Goal: Task Accomplishment & Management: Manage account settings

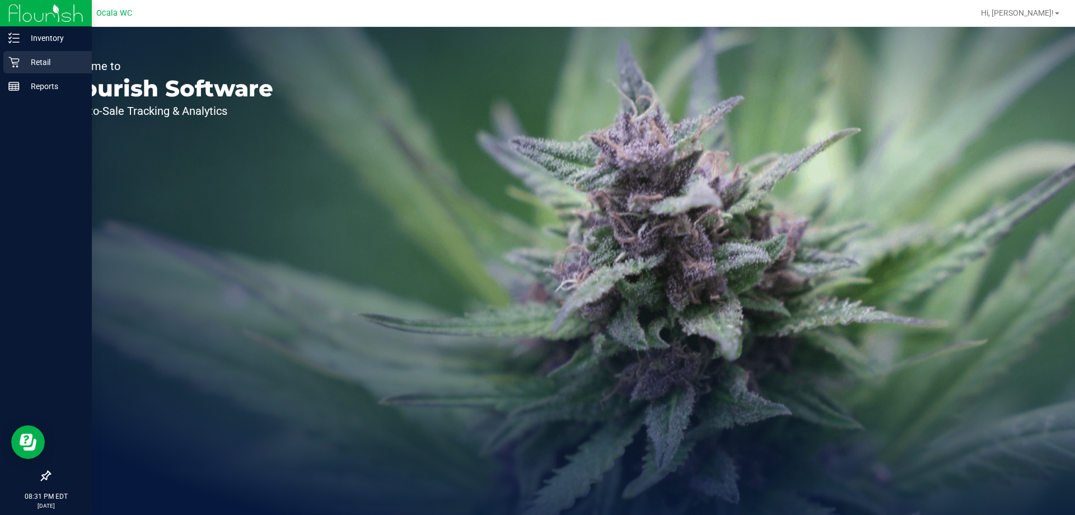
click at [23, 59] on p "Retail" at bounding box center [53, 61] width 67 height 13
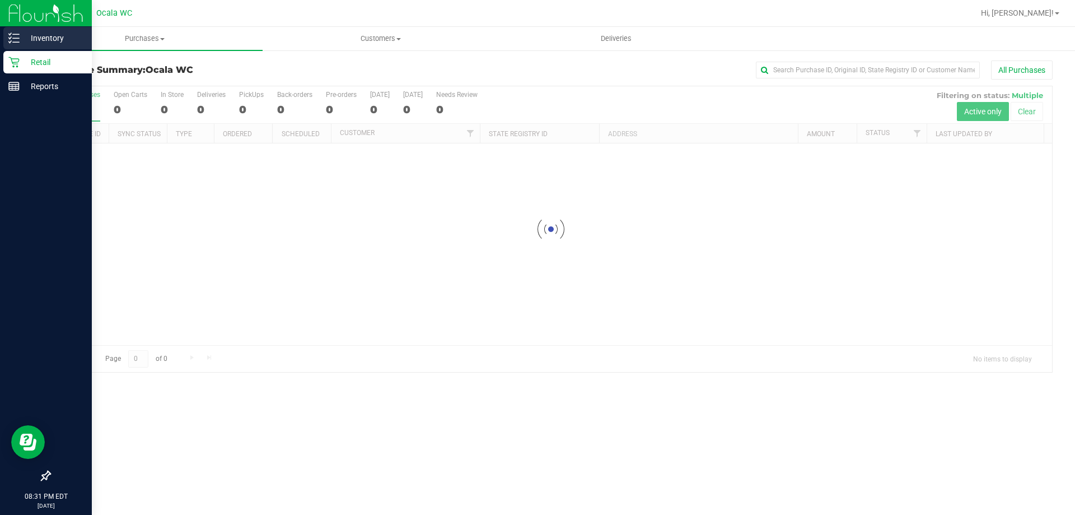
click at [11, 31] on div "Inventory" at bounding box center [47, 38] width 89 height 22
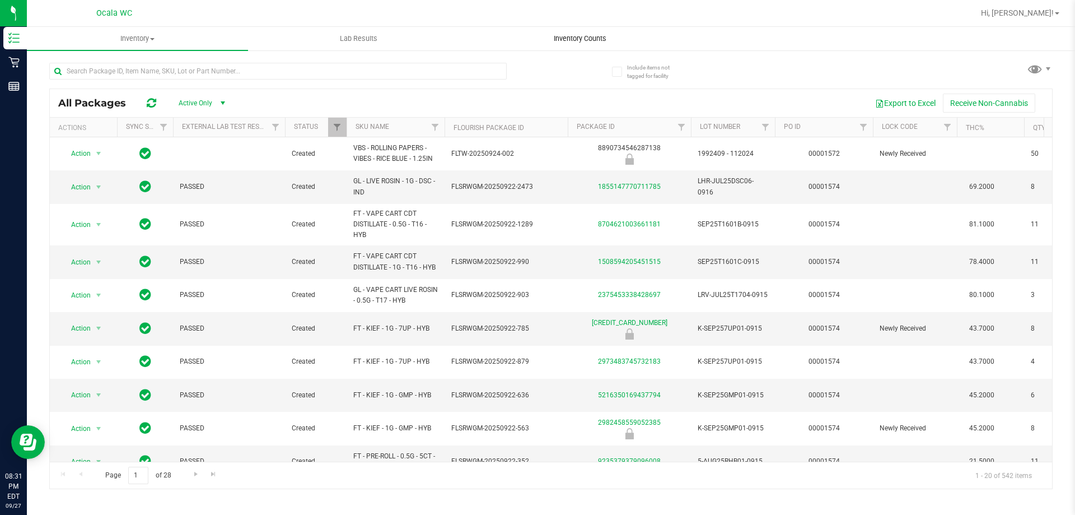
click at [568, 38] on span "Inventory Counts" at bounding box center [580, 39] width 83 height 10
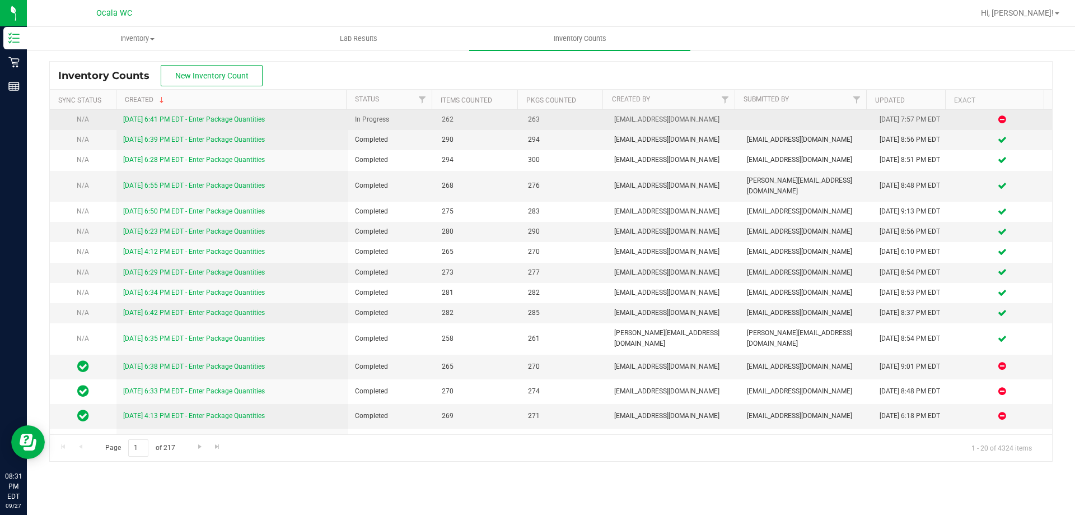
click at [195, 120] on link "[DATE] 6:41 PM EDT - Enter Package Quantities" at bounding box center [194, 119] width 142 height 8
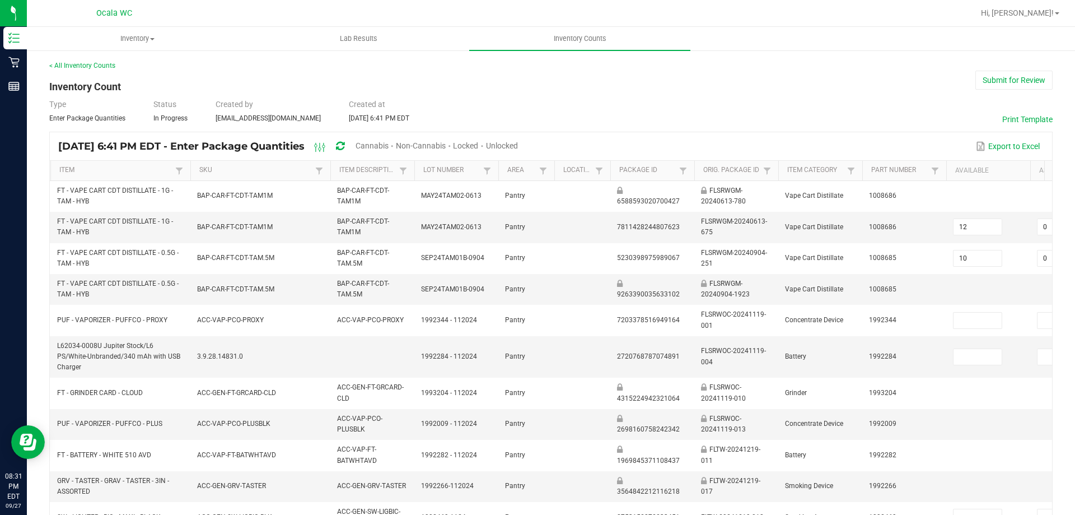
click at [389, 143] on span "Cannabis" at bounding box center [372, 145] width 33 height 9
click at [519, 150] on div "Unlocked" at bounding box center [503, 146] width 32 height 21
click at [519, 145] on span "Unlocked" at bounding box center [503, 145] width 32 height 9
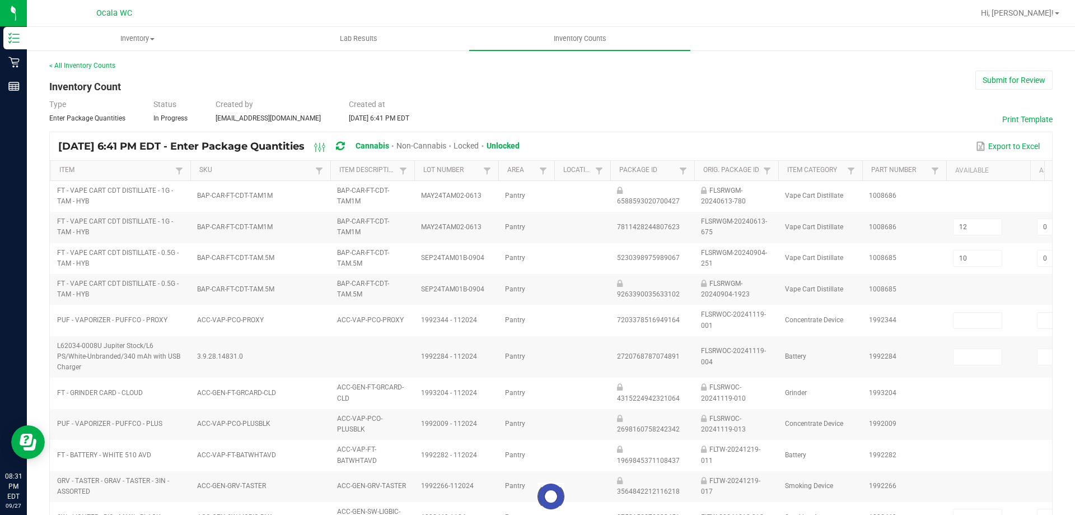
type input "10"
type input "1"
type input "0"
type input "8"
type input "0"
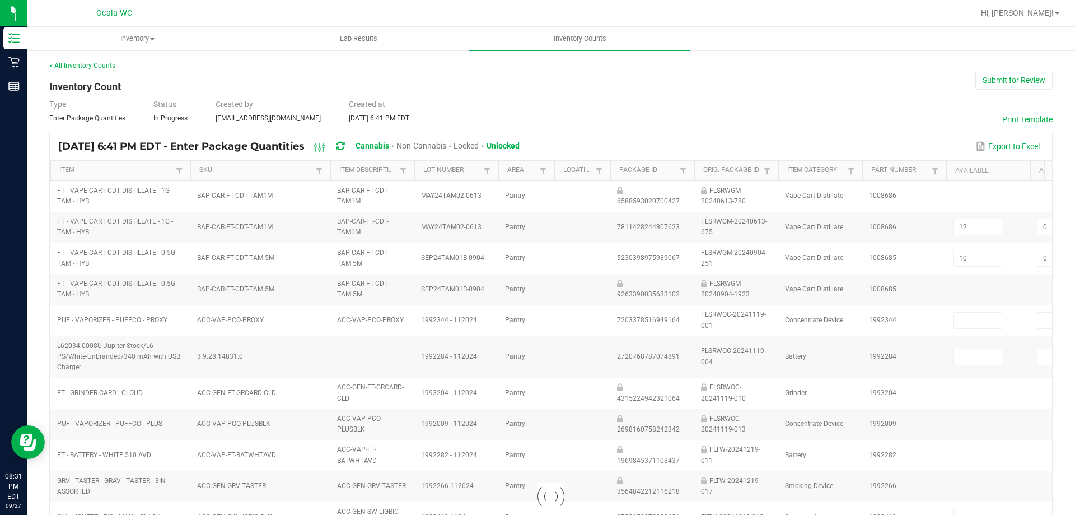
type input "6"
type input "5"
type input "6"
type input "3"
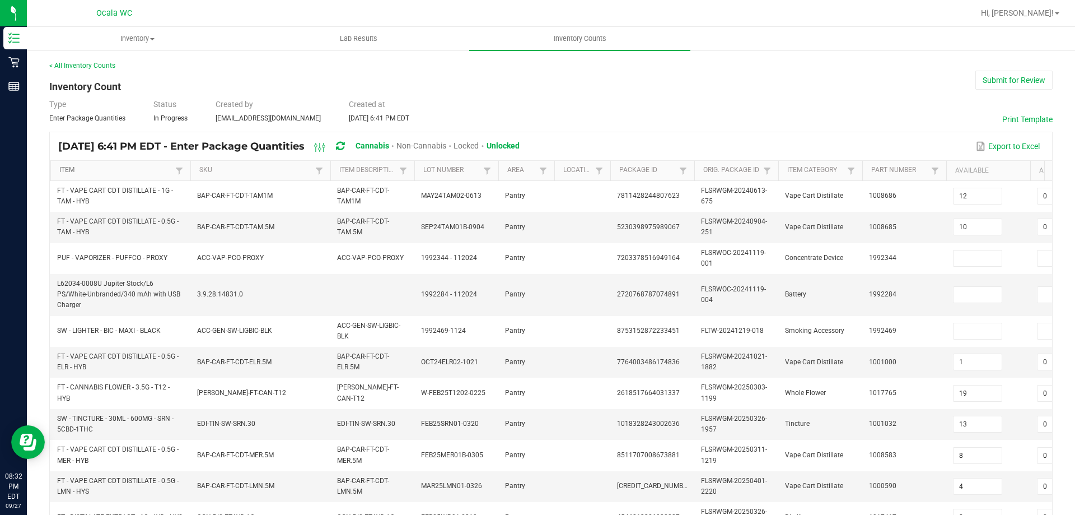
click at [131, 174] on link "Item" at bounding box center [115, 170] width 113 height 9
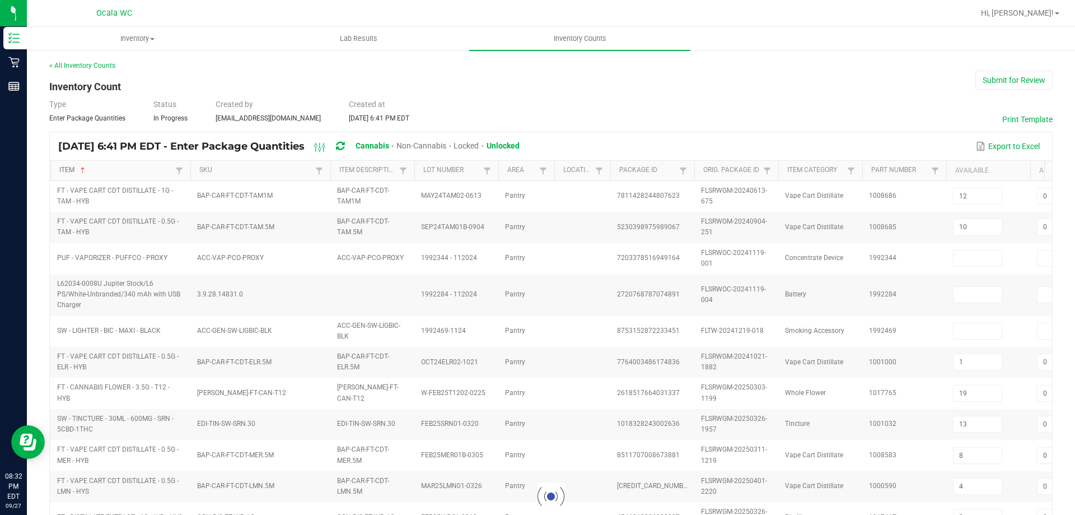
type input "14"
type input "5"
type input "0"
type input "19"
type input "0"
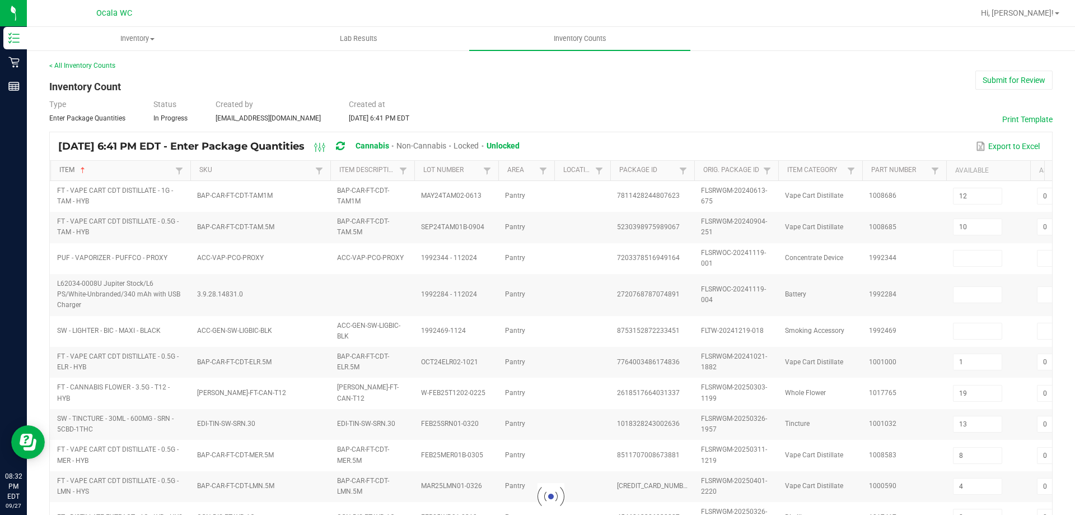
type input "12"
type input "6"
type input "13"
type input "7"
type input "3"
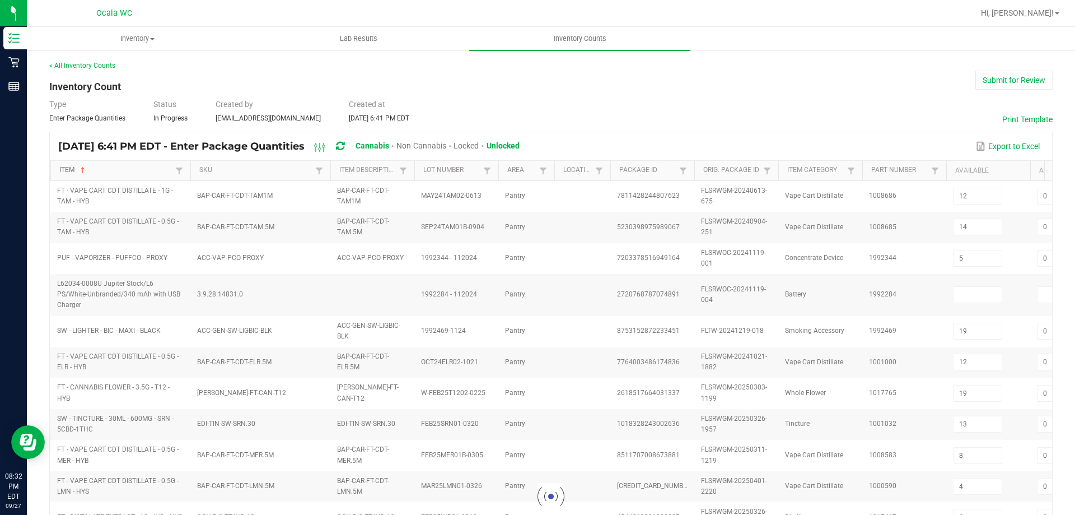
type input "13"
type input "0"
type input "3"
type input "0"
type input "2"
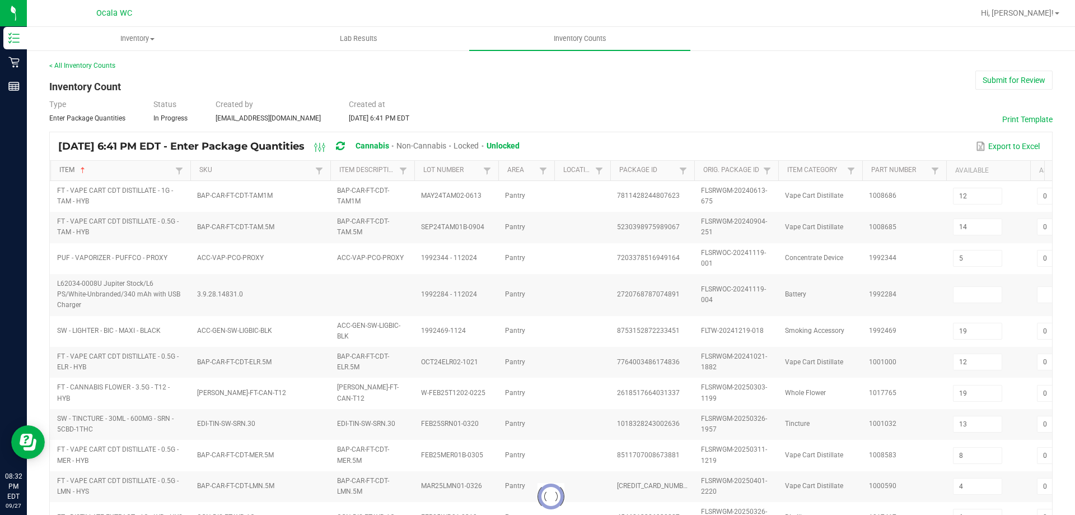
type input "14"
type input "3"
type input "7"
type input "11"
type input "16"
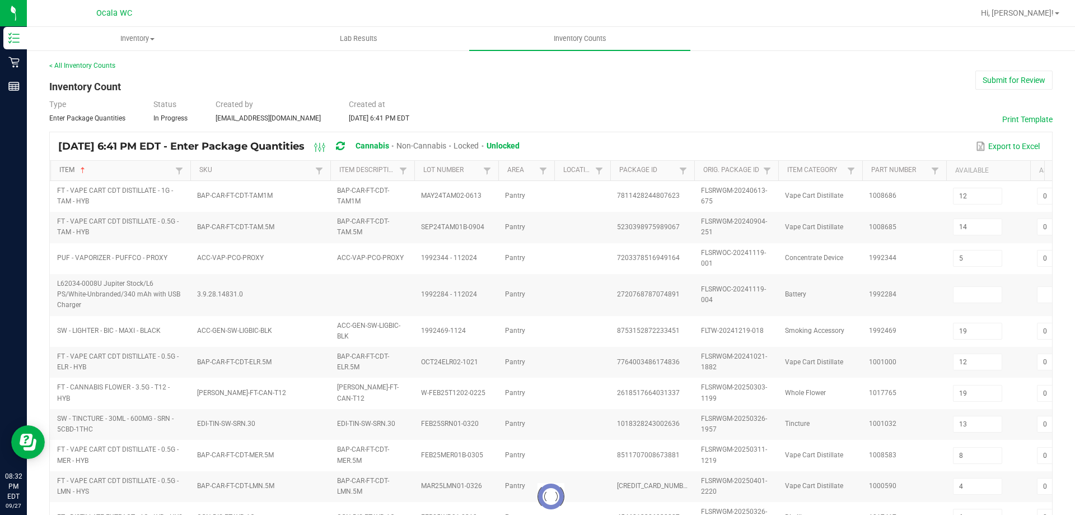
type input "0"
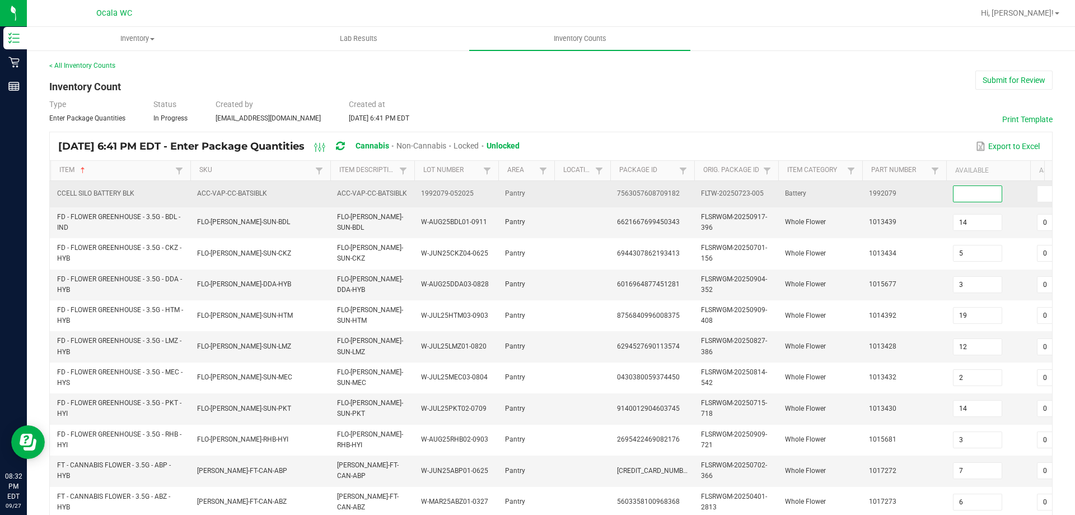
click at [984, 199] on input at bounding box center [978, 194] width 48 height 16
type input "6"
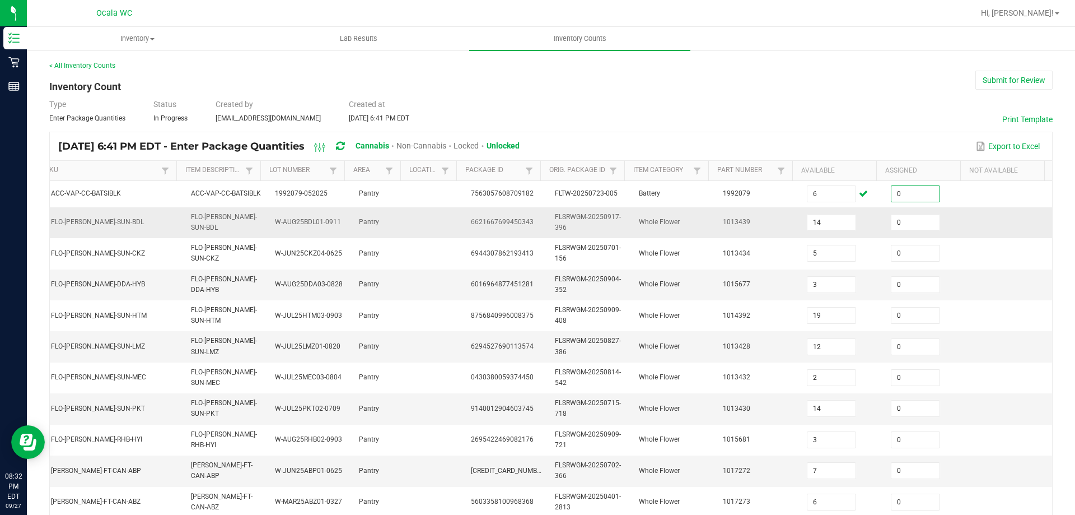
type input "0"
click at [999, 224] on td at bounding box center [1010, 222] width 84 height 31
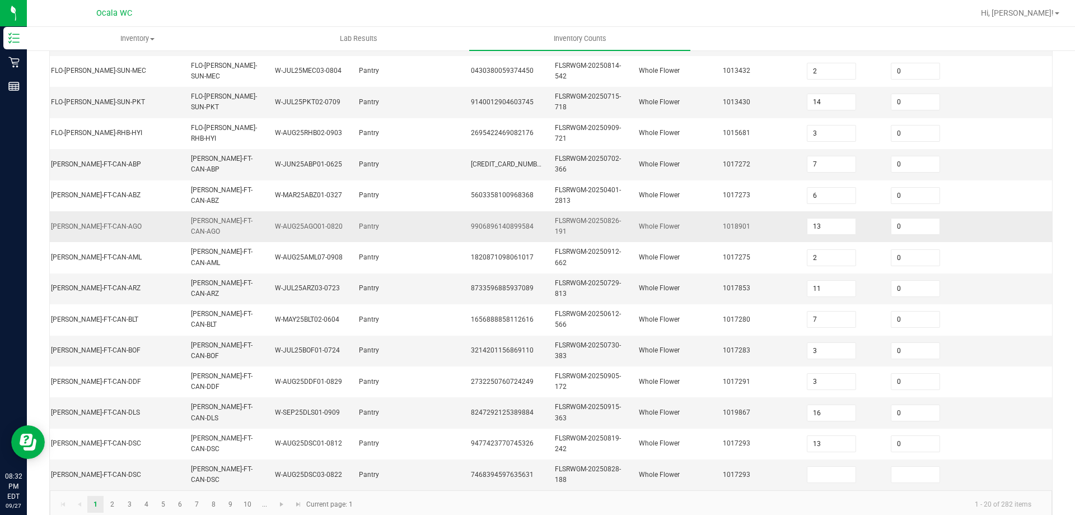
scroll to position [330, 0]
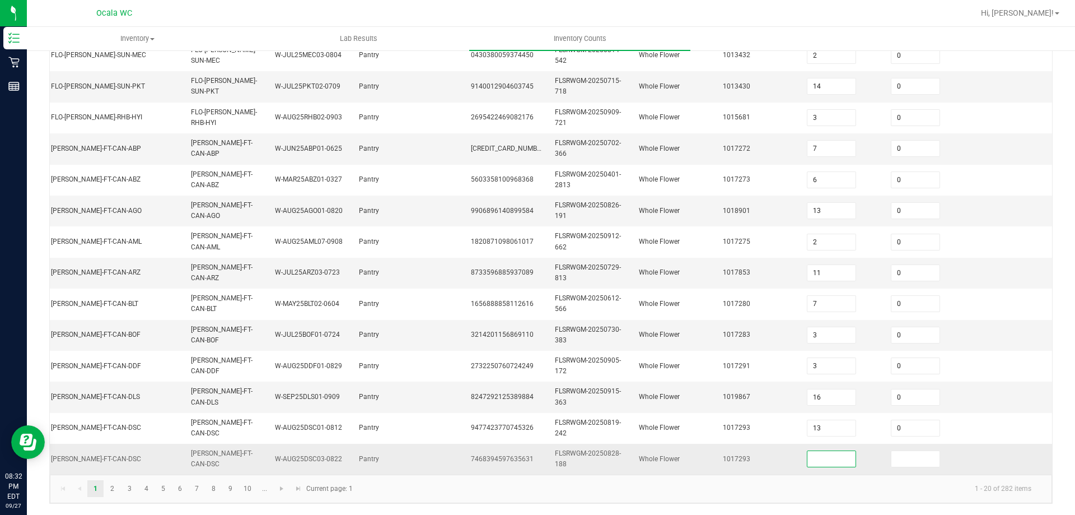
click at [812, 451] on input at bounding box center [832, 459] width 48 height 16
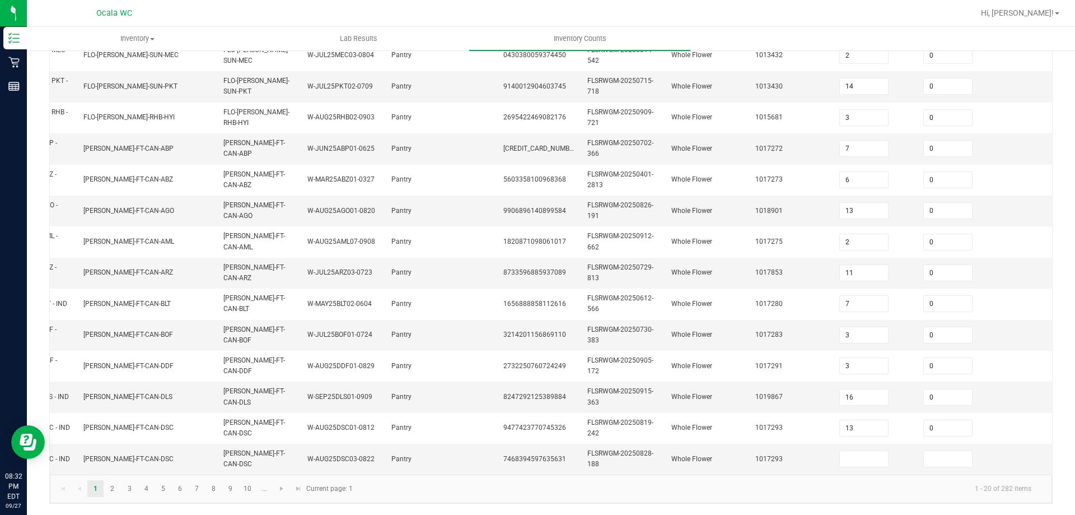
scroll to position [0, 162]
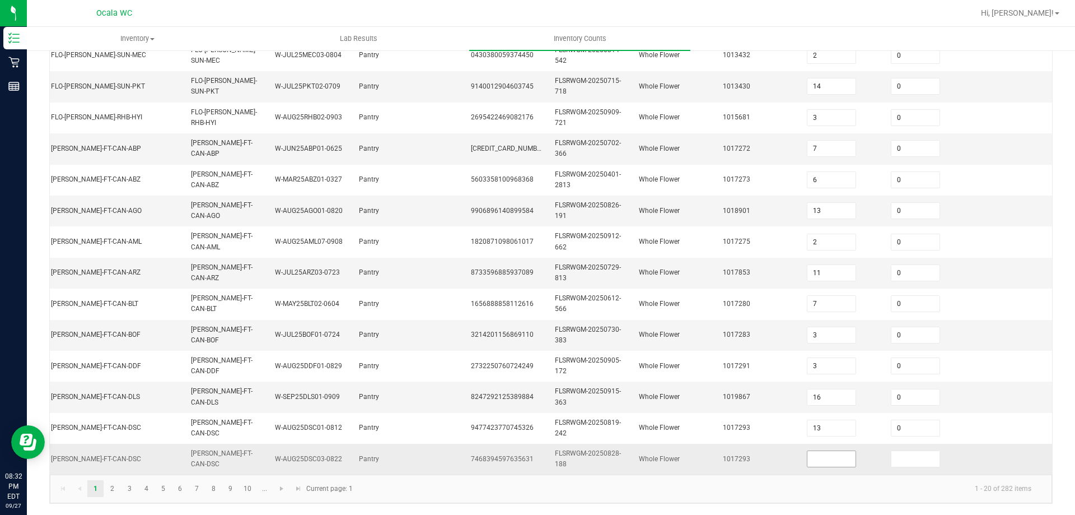
click at [812, 451] on input at bounding box center [832, 459] width 48 height 16
type input "0"
click at [111, 484] on link "2" at bounding box center [112, 488] width 16 height 17
type input "9"
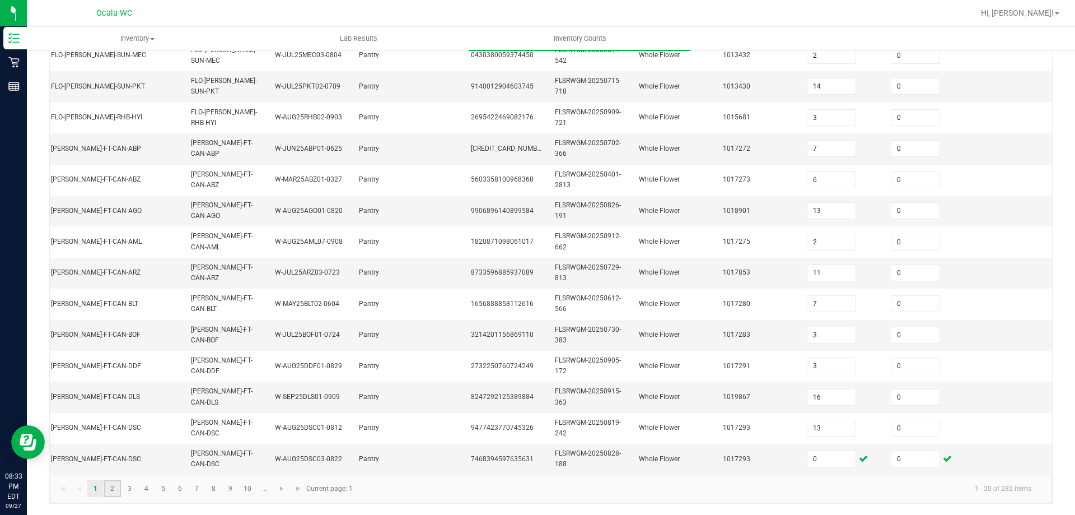
type input "19"
type input "1"
type input "5"
type input "12"
type input "15"
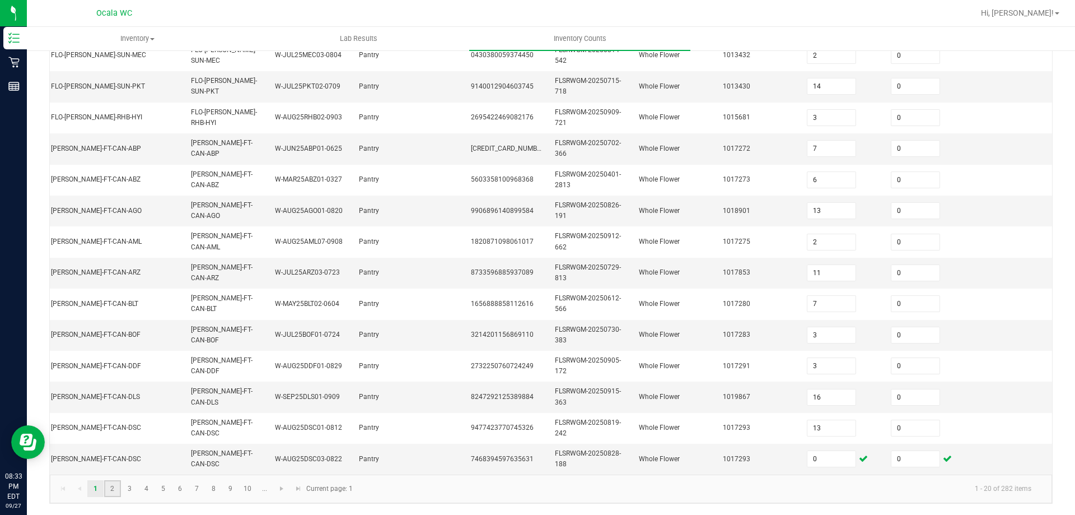
type input "4"
type input "11"
type input "13"
type input "12"
type input "3"
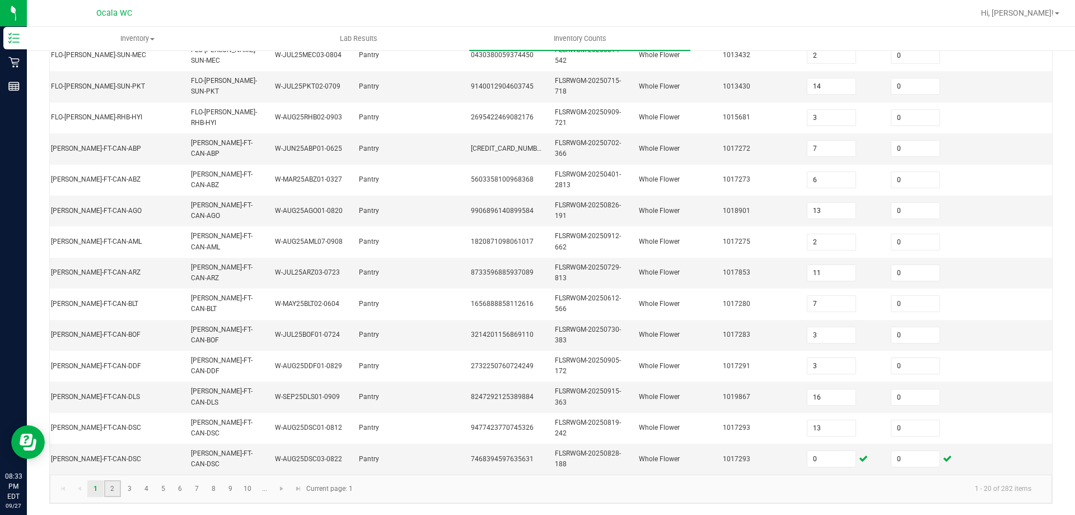
type input "8"
type input "2"
type input "4"
type input "9"
type input "20"
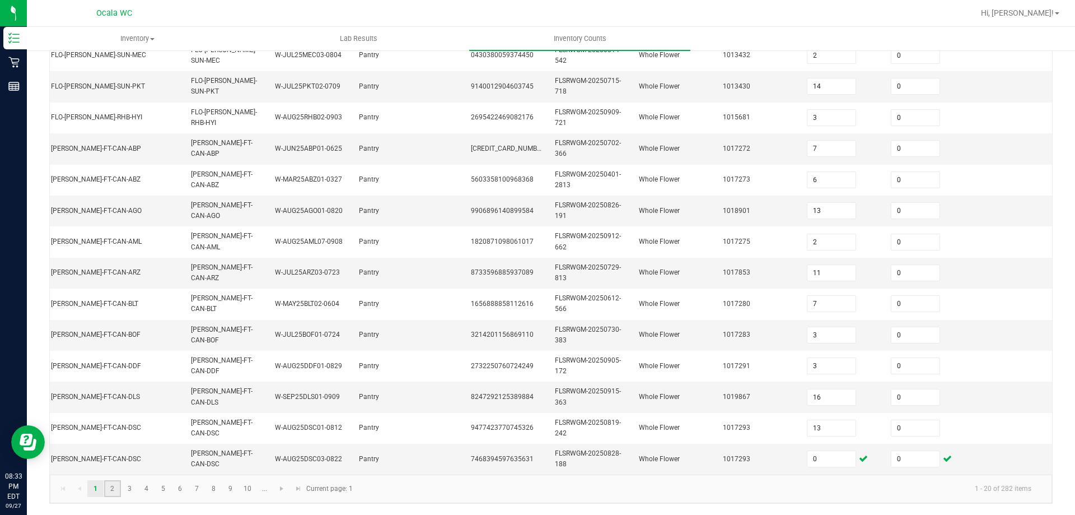
type input "19"
type input "13"
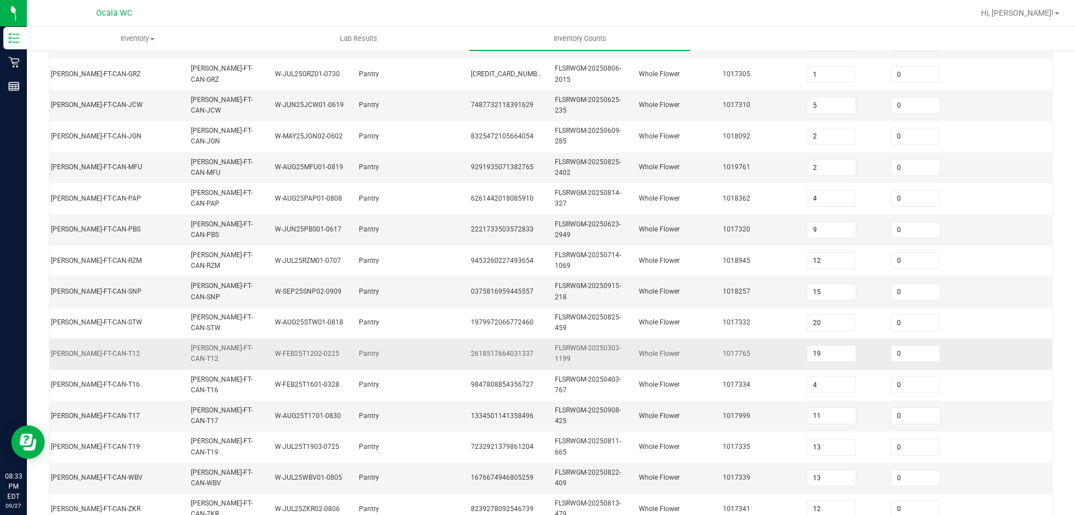
scroll to position [335, 0]
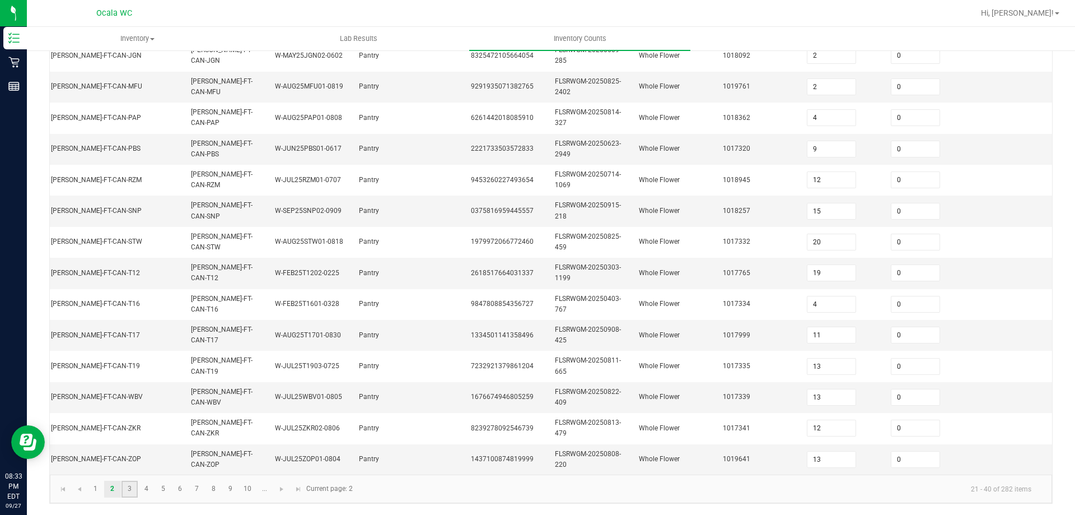
click at [132, 492] on link "3" at bounding box center [130, 489] width 16 height 17
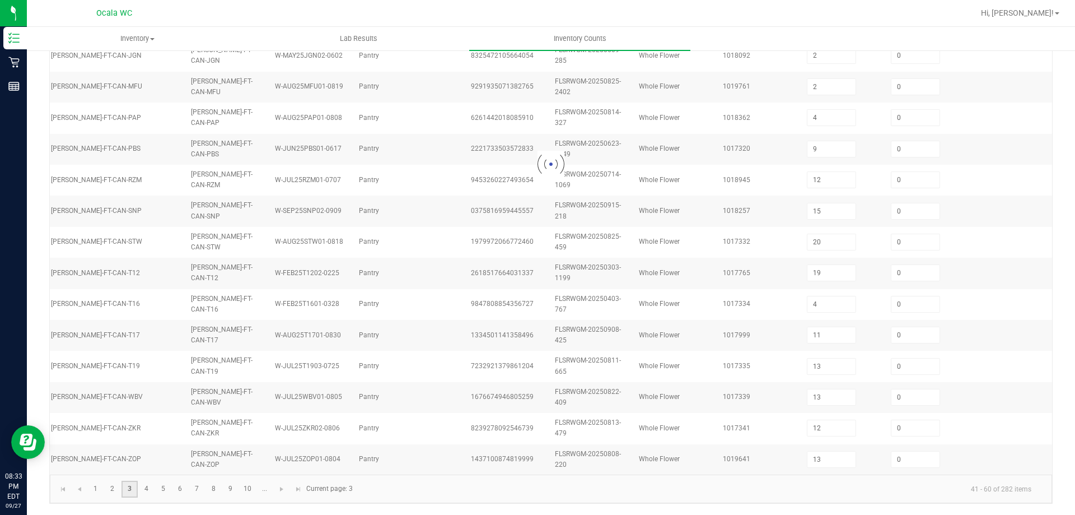
type input "2"
type input "11"
type input "7"
type input "8"
type input "5"
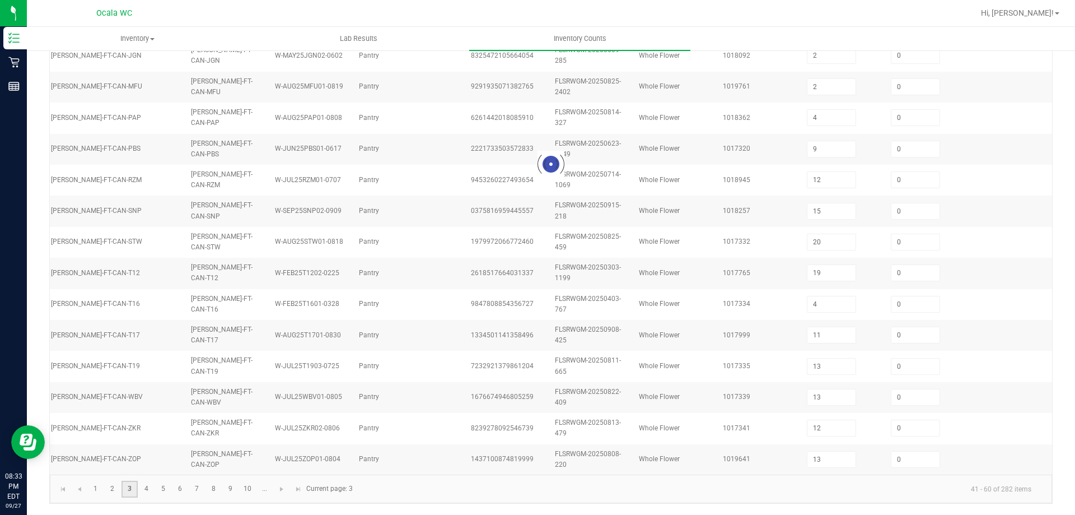
type input "8"
type input "2"
type input "7"
type input "3"
type input "15"
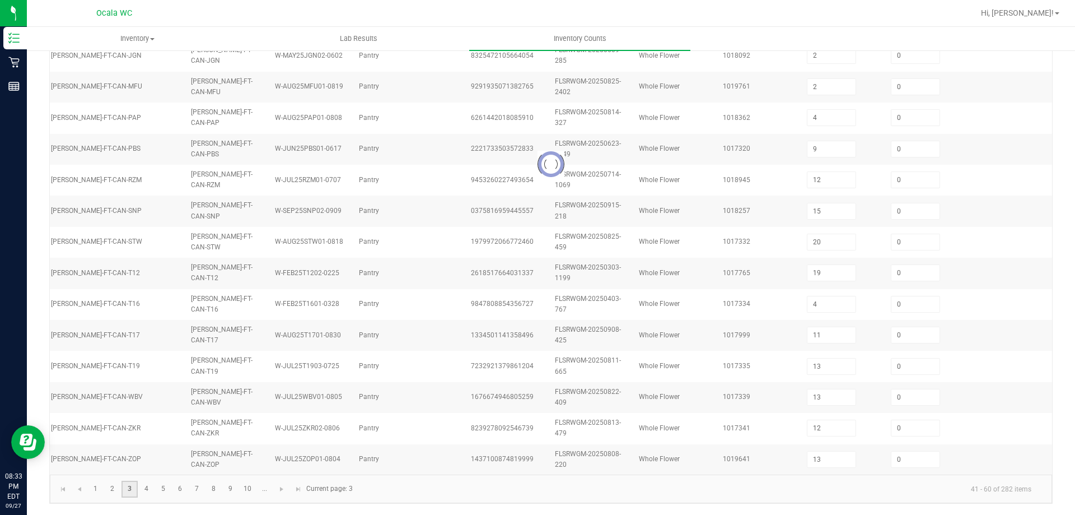
type input "11"
type input "2"
type input "4"
type input "6"
type input "8"
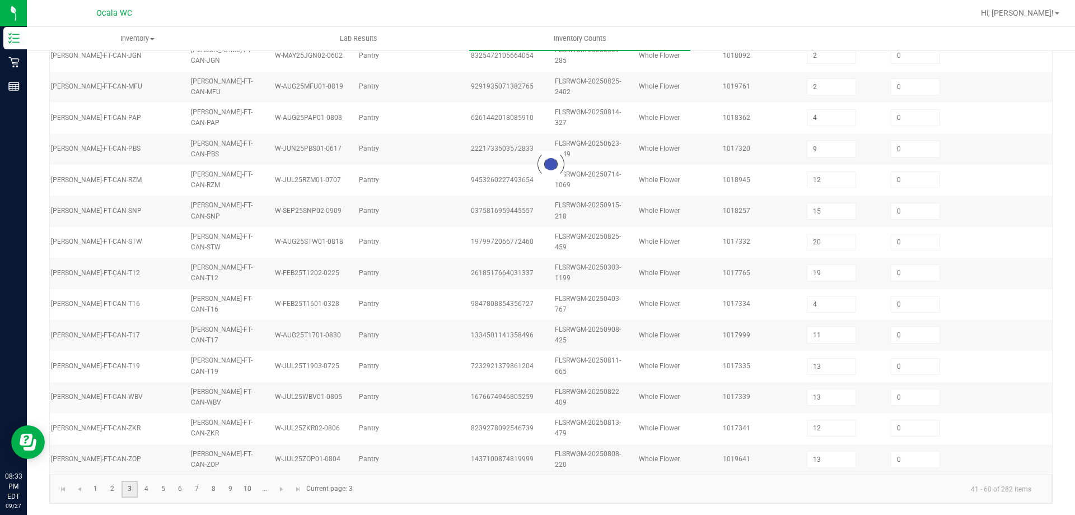
type input "11"
type input "6"
type input "5"
type input "4"
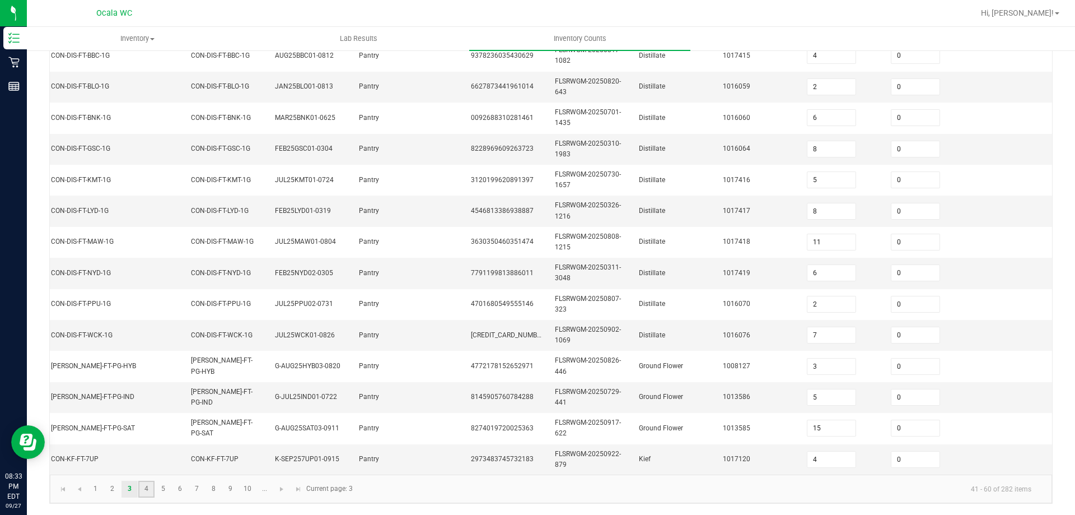
click at [152, 488] on link "4" at bounding box center [146, 489] width 16 height 17
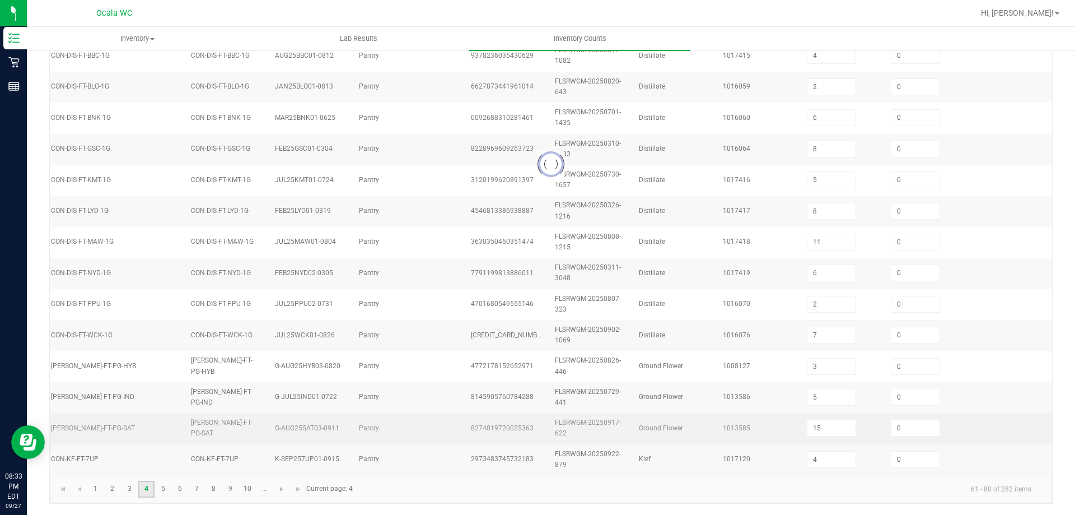
type input "6"
type input "4"
type input "8"
type input "2"
type input "11"
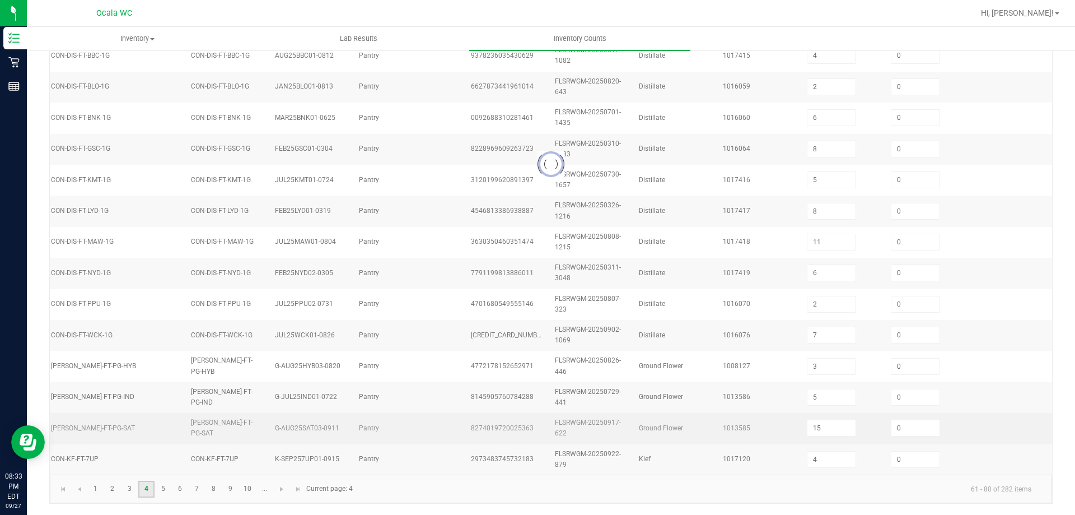
type input "19"
type input "5"
type input "3"
type input "2"
type input "21"
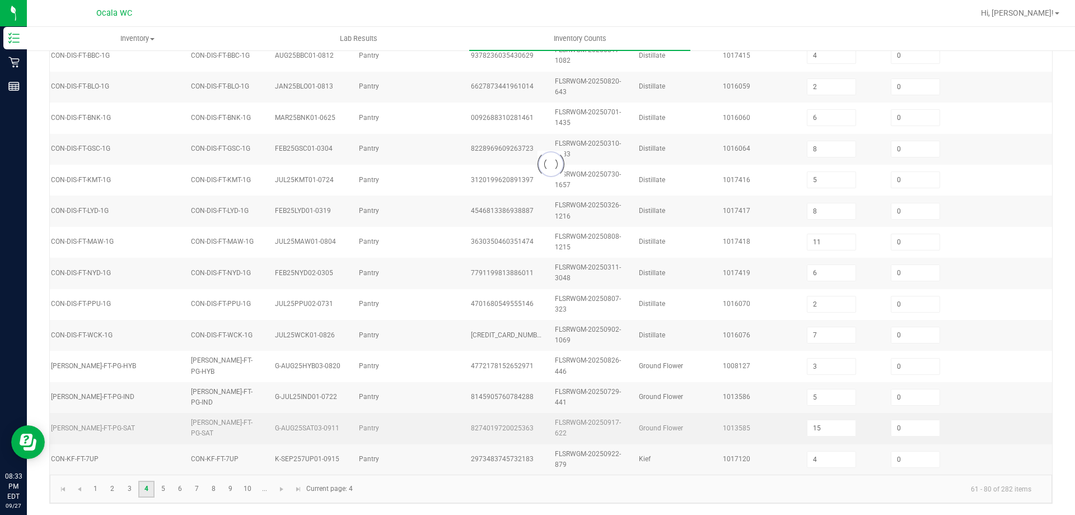
type input "1"
type input "5"
type input "6"
type input "8"
type input "1"
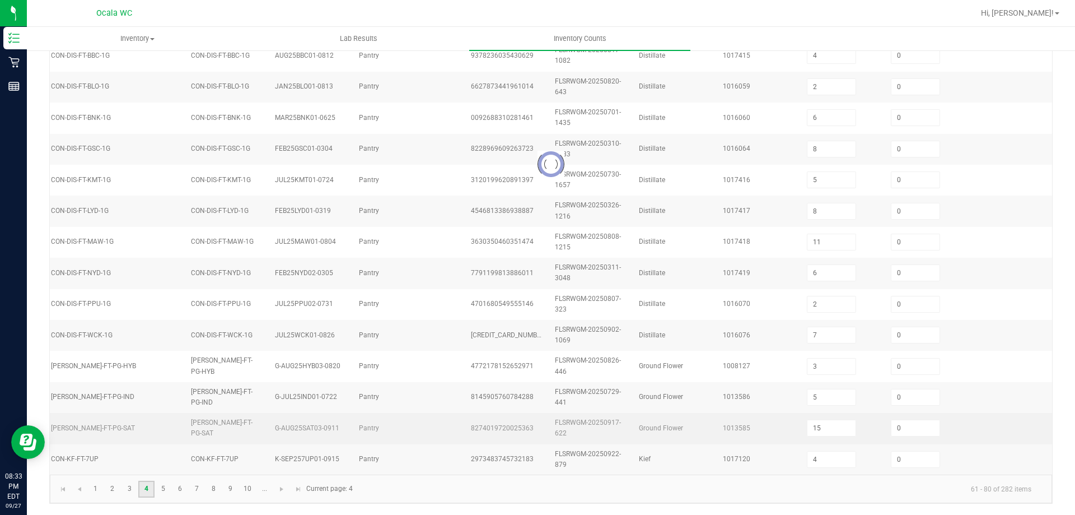
type input "22"
type input "1"
type input "21"
type input "2"
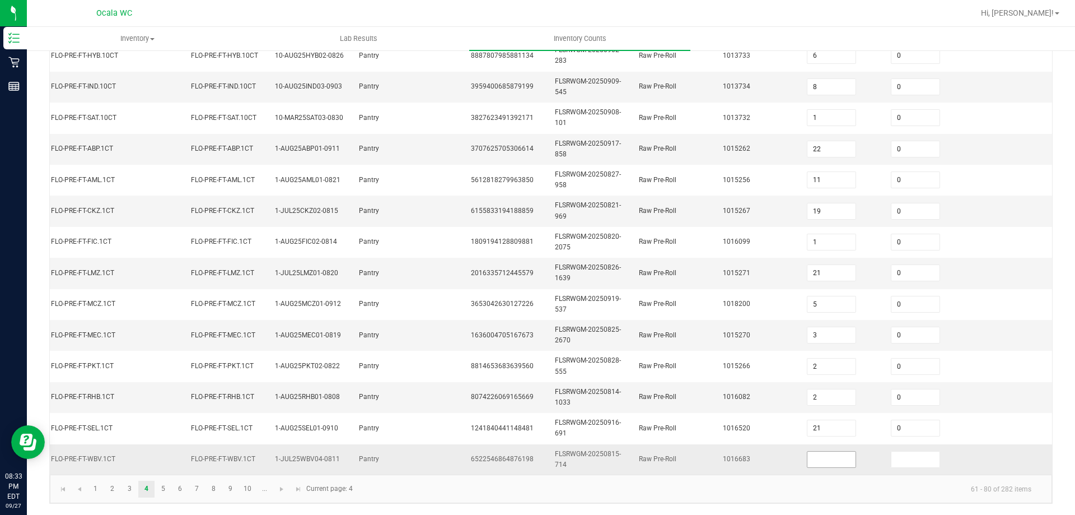
drag, startPoint x: 788, startPoint y: 450, endPoint x: 811, endPoint y: 445, distance: 24.2
click at [800, 449] on td at bounding box center [842, 459] width 84 height 30
click at [811, 451] on input at bounding box center [832, 459] width 48 height 16
type input "0"
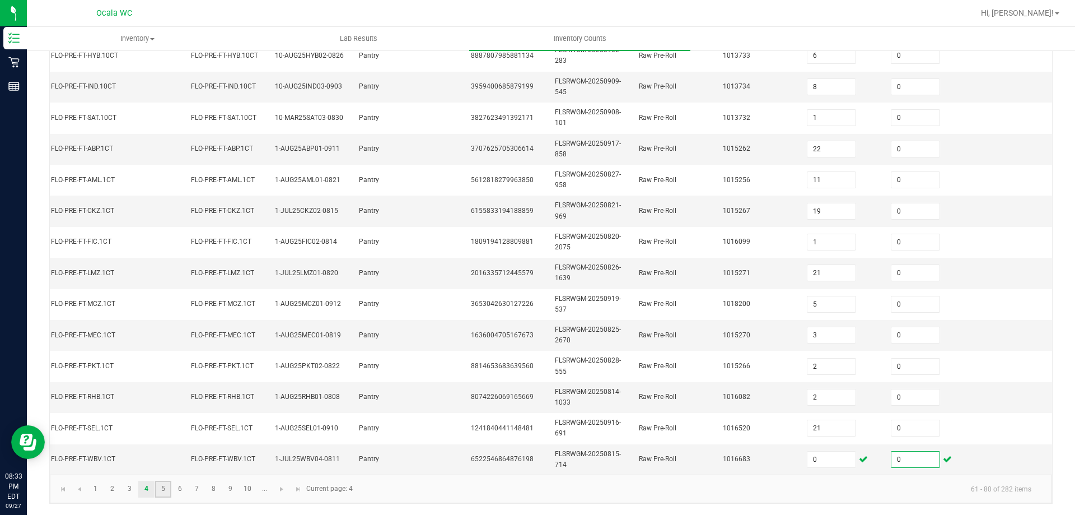
click at [167, 487] on link "5" at bounding box center [163, 489] width 16 height 17
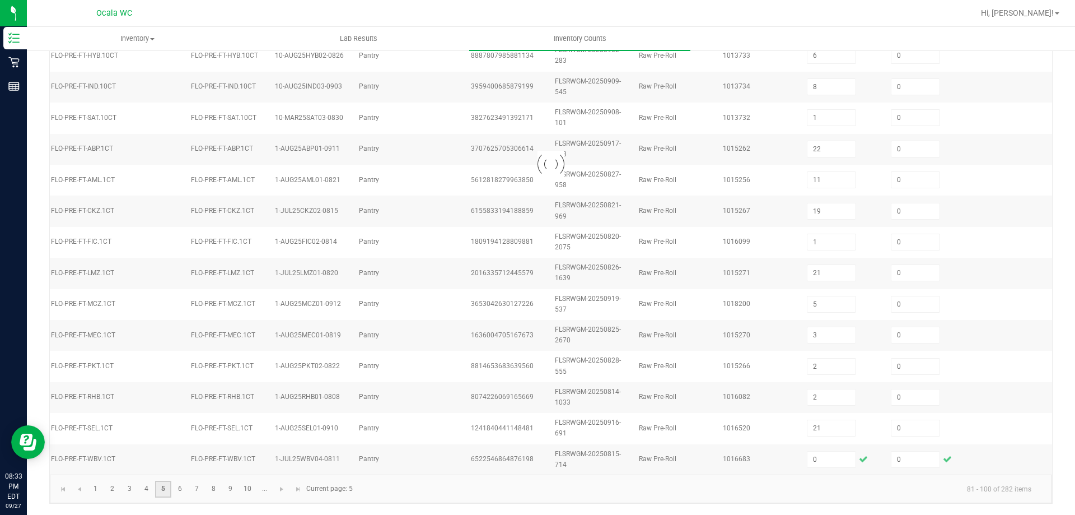
type input "7"
type input "6"
type input "11"
type input "22"
type input "6"
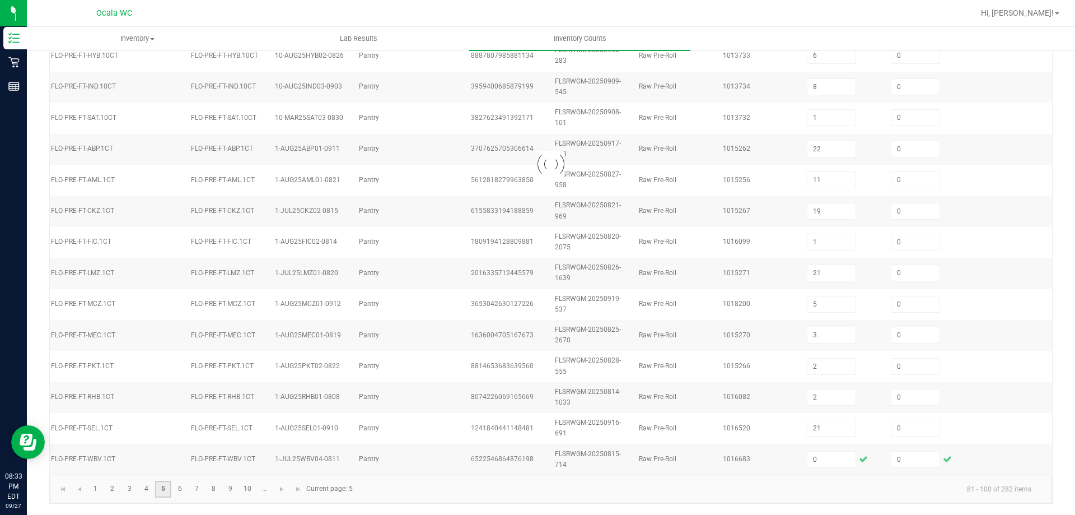
type input "25"
type input "23"
type input "3"
type input "5"
type input "6"
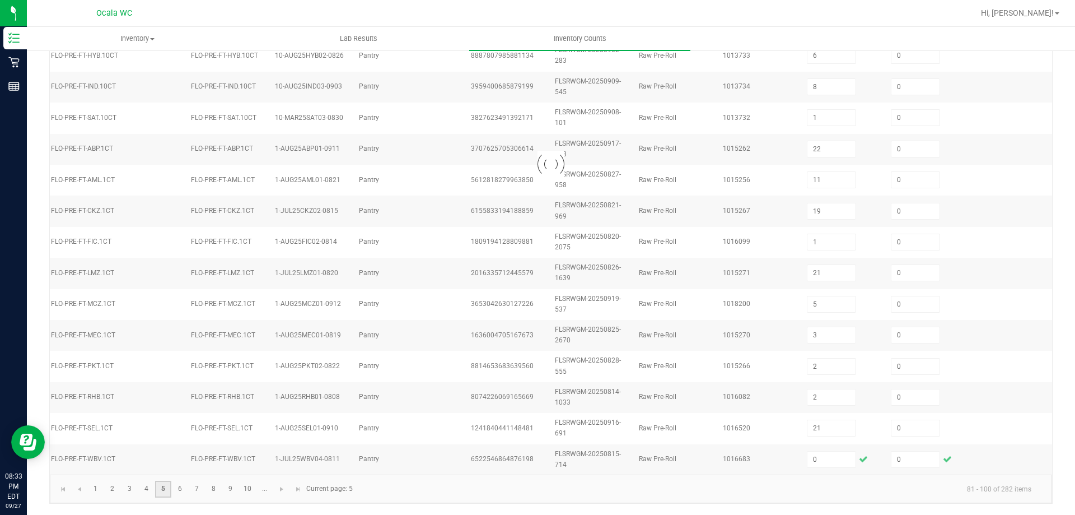
type input "7"
type input "11"
type input "20"
type input "14"
type input "16"
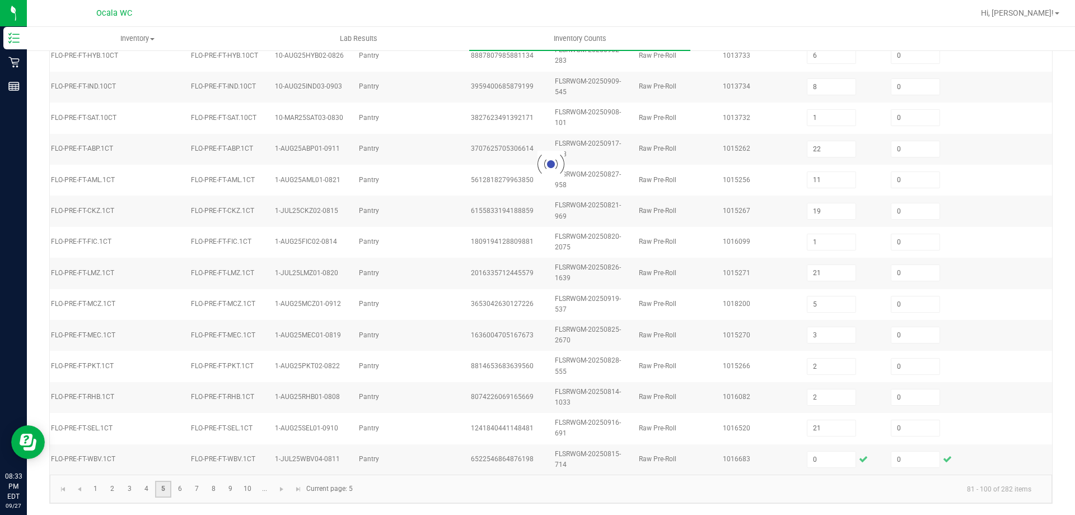
type input "9"
type input "5"
type input "3"
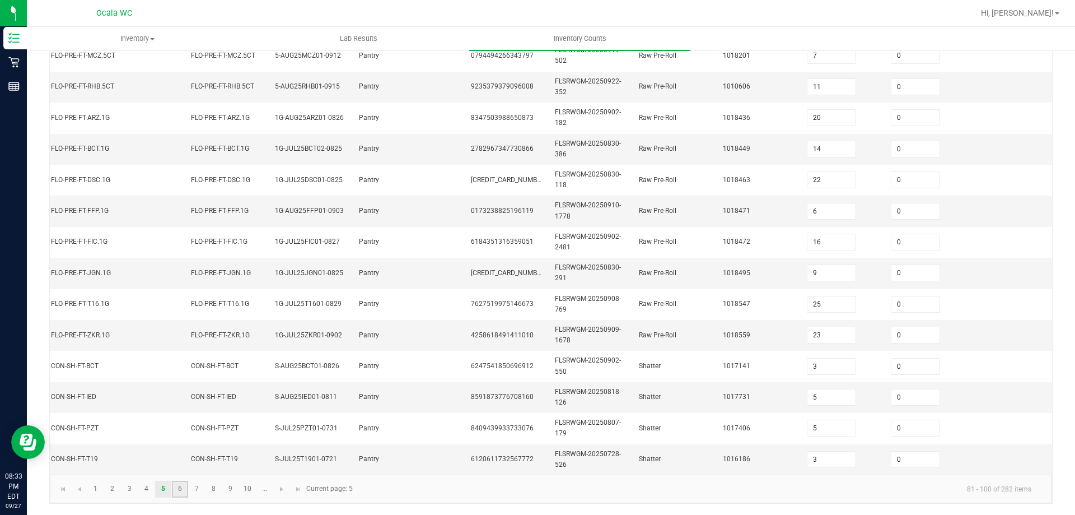
click at [185, 485] on link "6" at bounding box center [180, 489] width 16 height 17
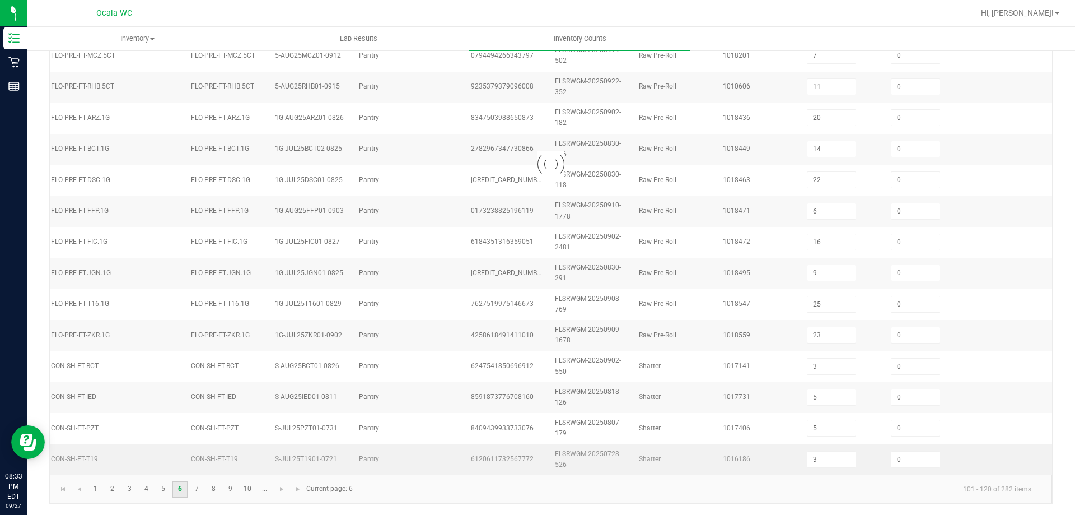
type input "3"
type input "7"
type input "6"
type input "8"
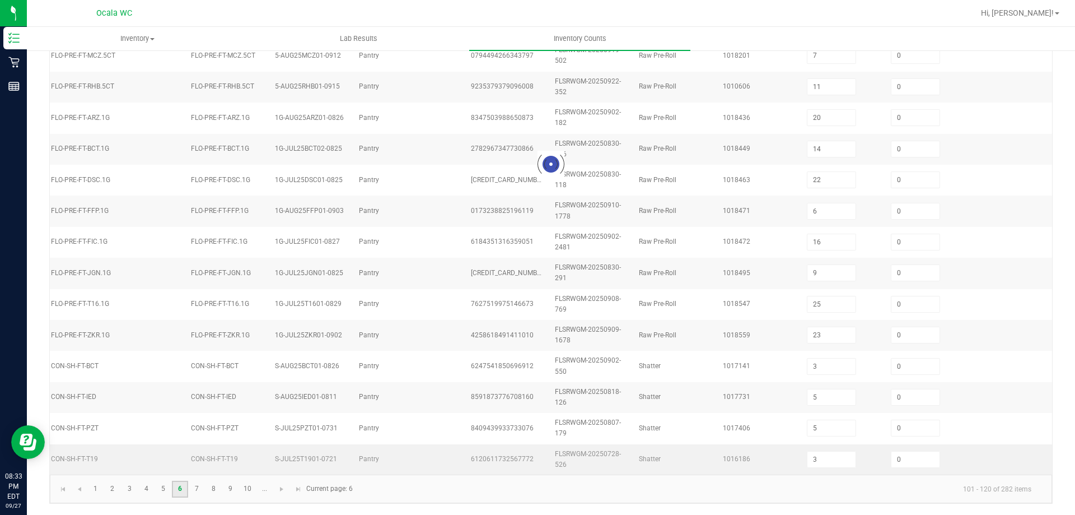
type input "1"
type input "4"
type input "6"
type input "8"
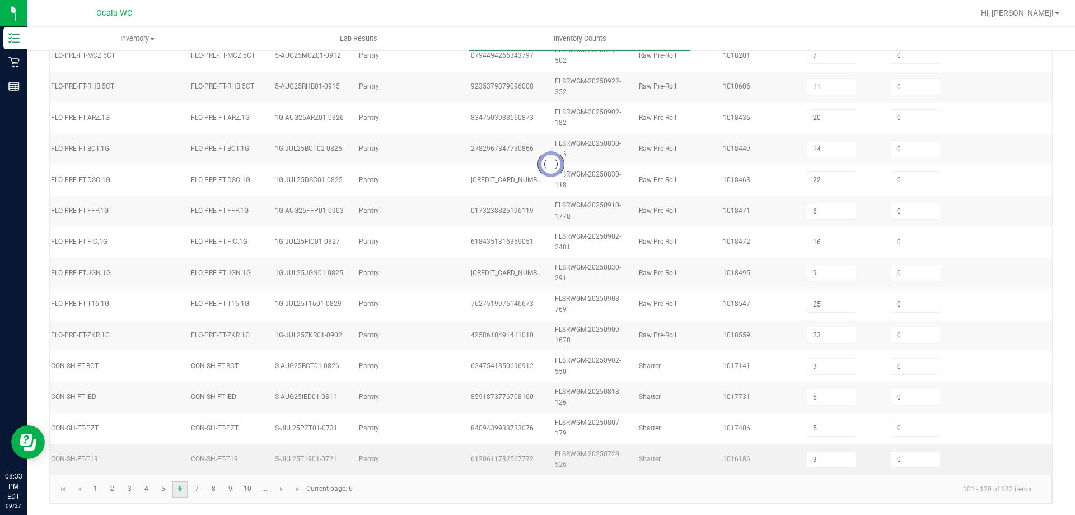
type input "2"
type input "8"
type input "10"
type input "7"
type input "5"
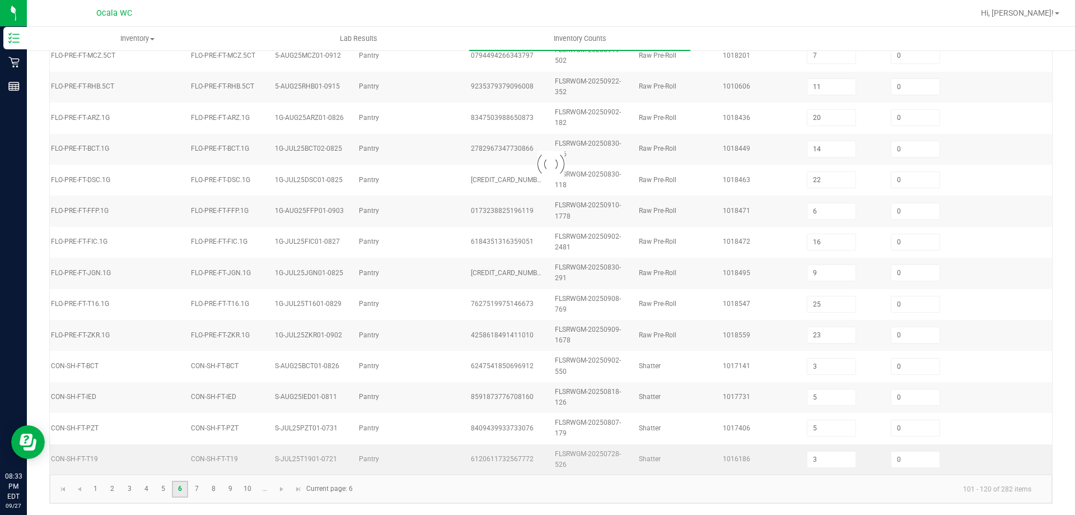
type input "2"
type input "3"
type input "4"
type input "7"
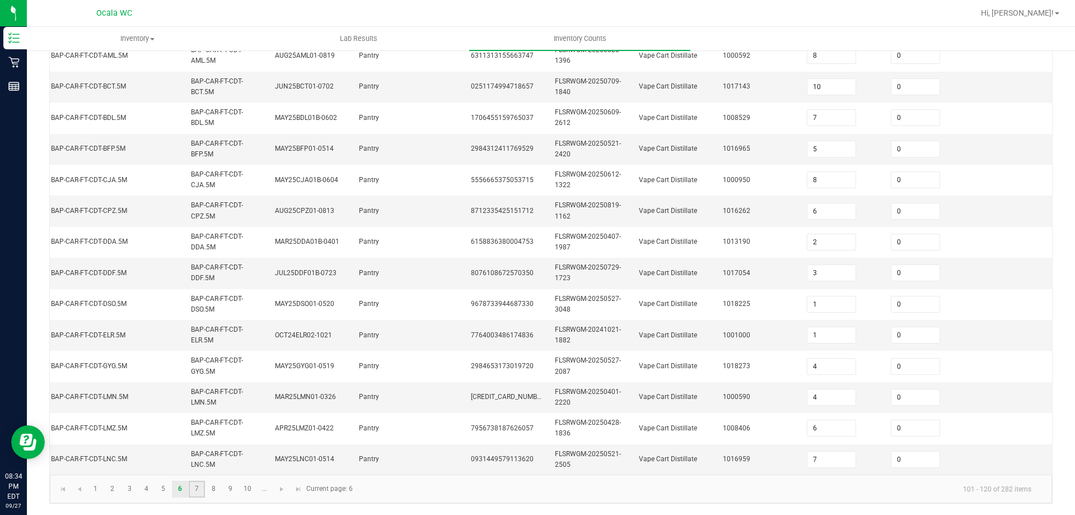
click at [202, 485] on link "7" at bounding box center [197, 489] width 16 height 17
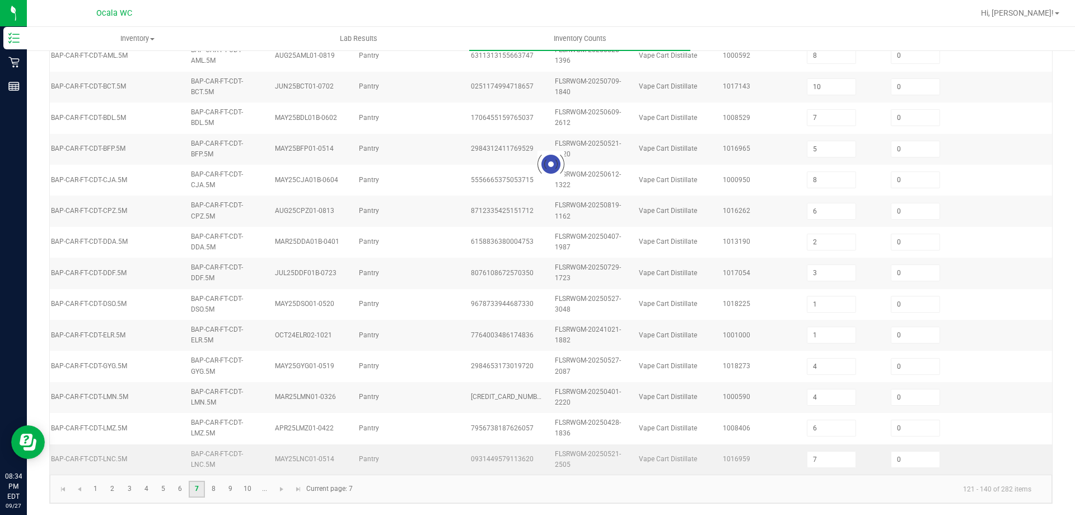
type input "9"
type input "12"
type input "10"
type input "9"
type input "3"
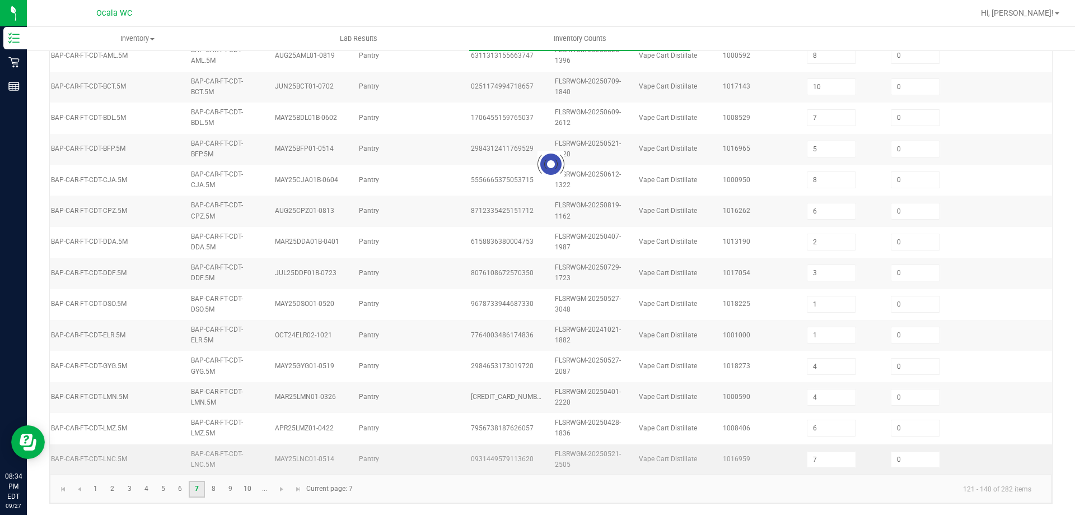
type input "4"
type input "3"
type input "8"
type input "1"
type input "11"
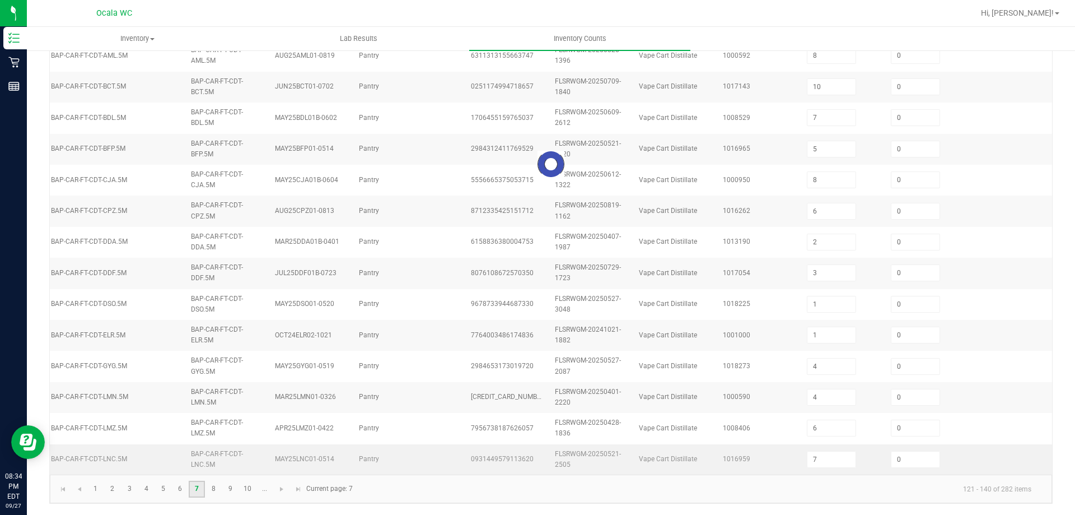
type input "7"
type input "11"
type input "4"
type input "11"
type input "5"
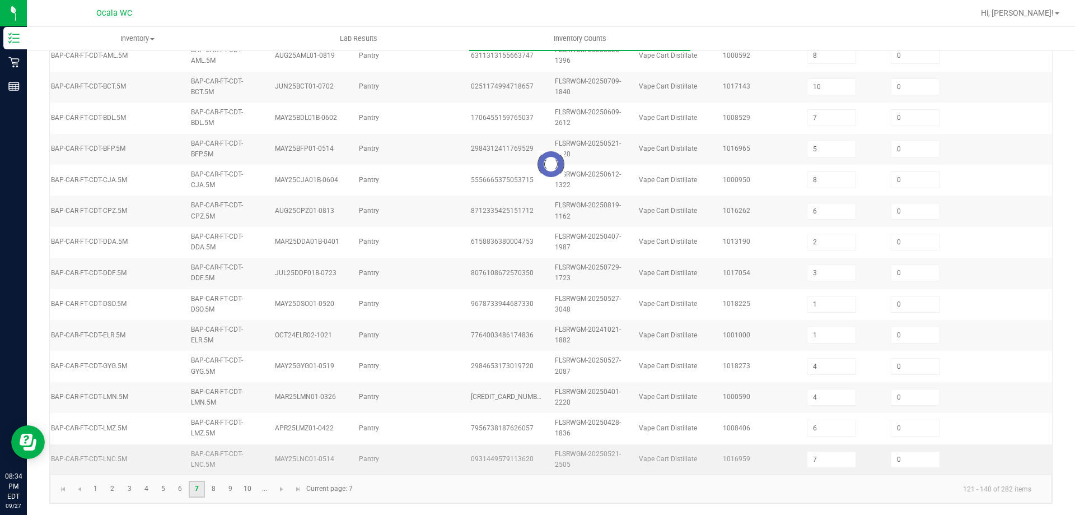
type input "2"
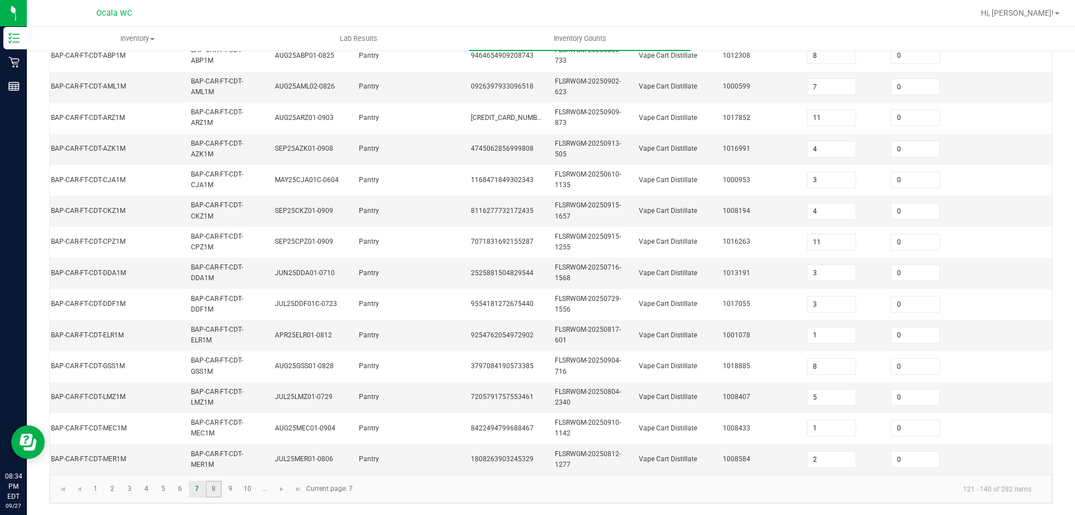
click at [209, 488] on link "8" at bounding box center [214, 489] width 16 height 17
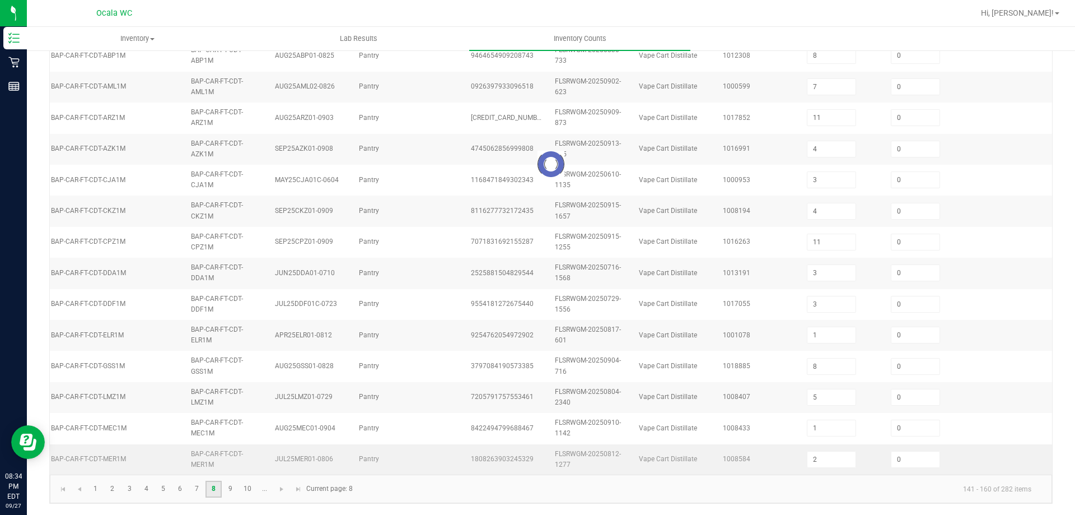
type input "12"
type input "6"
type input "12"
type input "11"
type input "2"
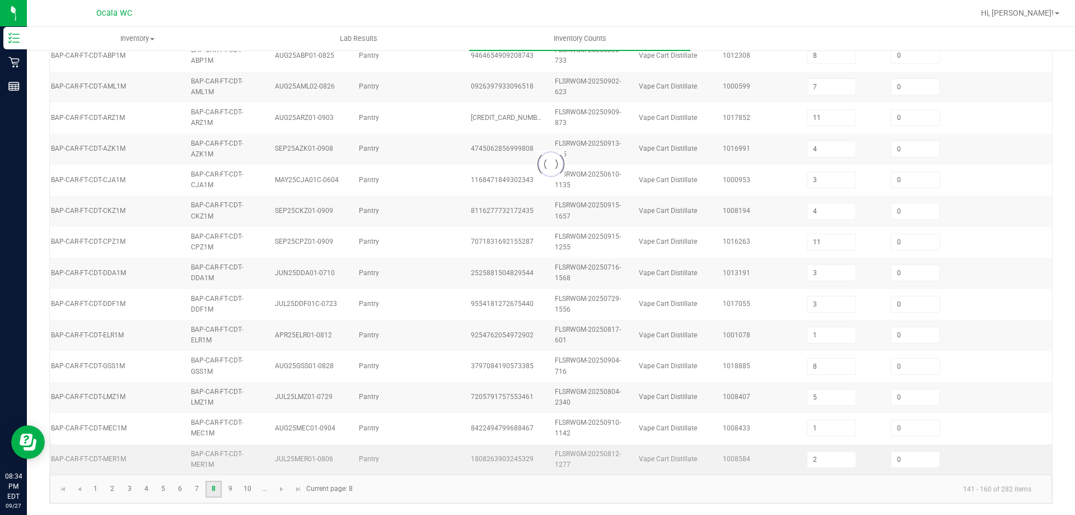
type input "8"
type input "9"
type input "5"
type input "3"
type input "4"
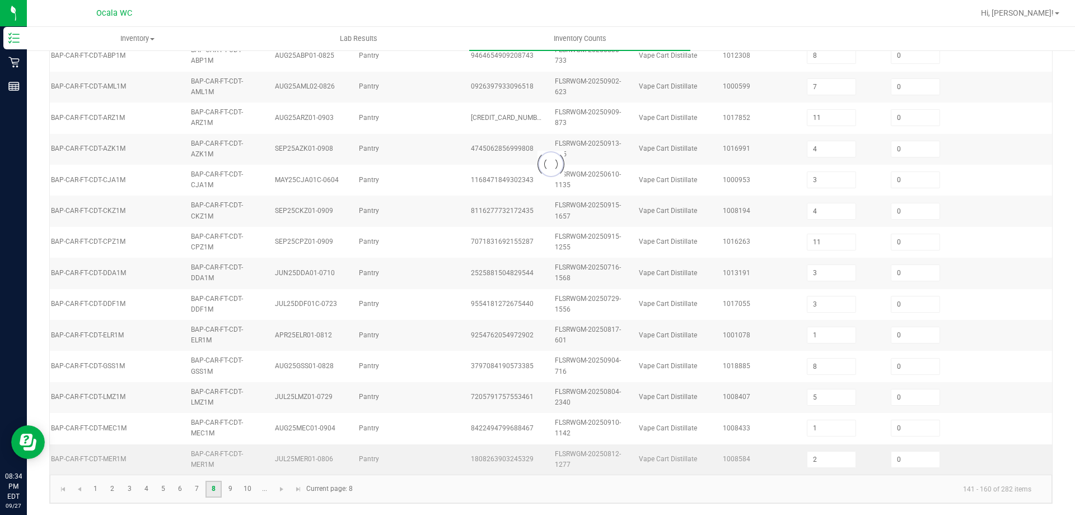
type input "3"
type input "11"
type input "8"
type input "11"
type input "2"
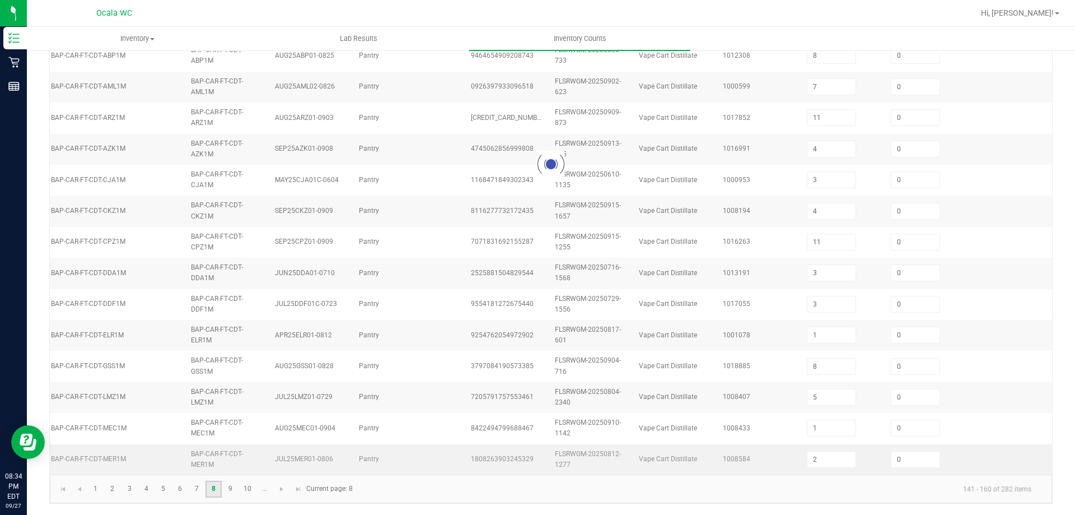
type input "11"
type input "4"
type input "8"
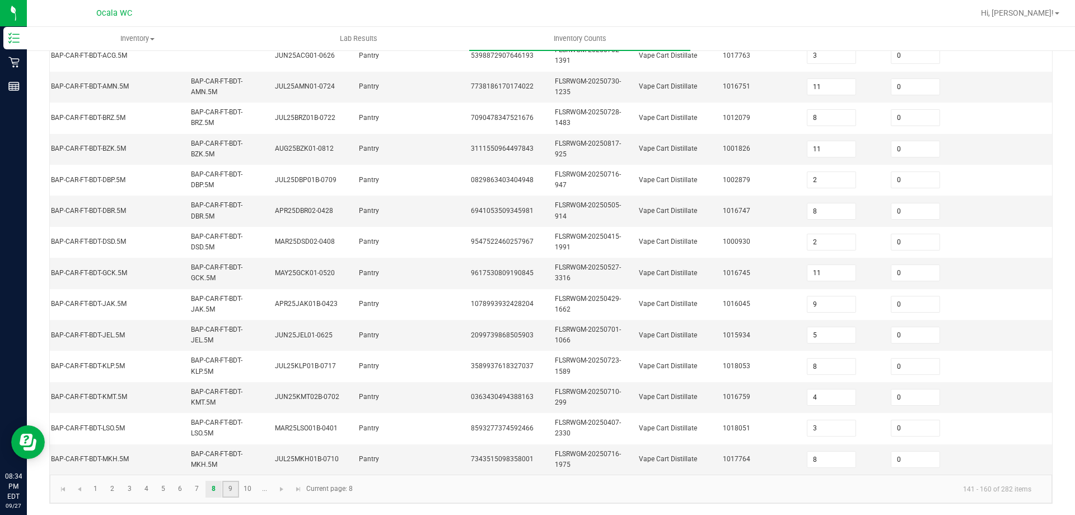
click at [232, 487] on link "9" at bounding box center [230, 489] width 16 height 17
type input "1"
type input "3"
type input "8"
type input "3"
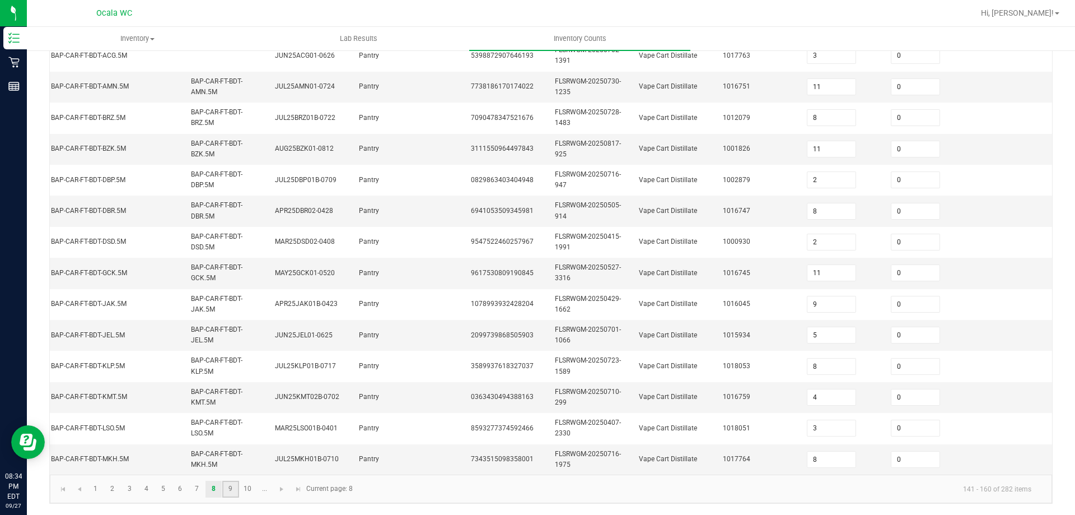
type input "5"
type input "1"
type input "5"
type input "2"
type input "4"
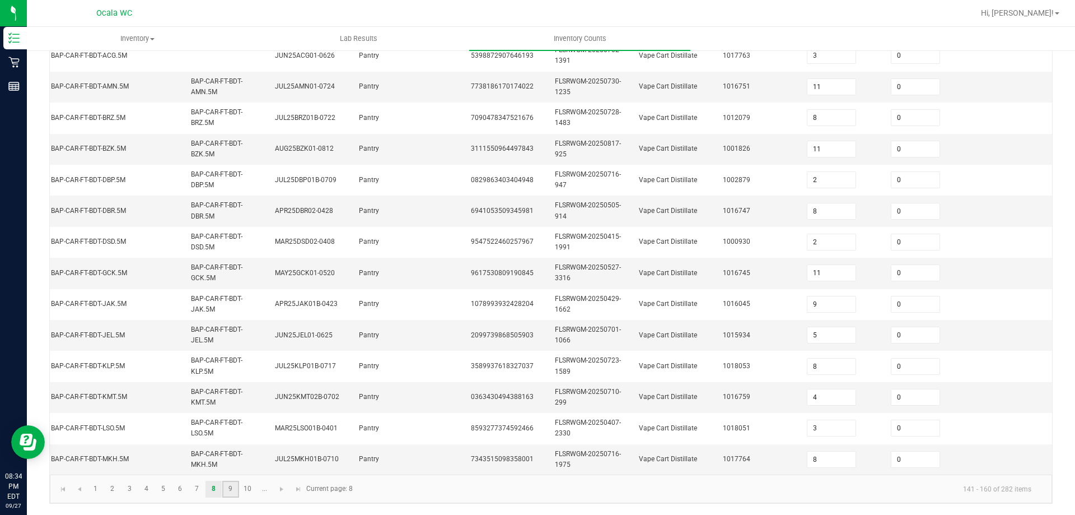
type input "1"
type input "2"
type input "5"
type input "2"
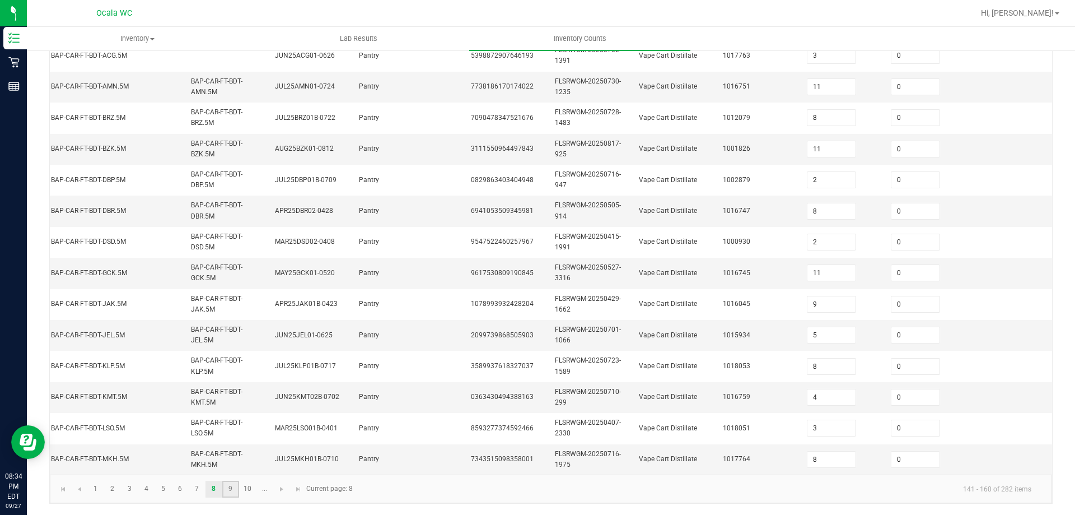
type input "6"
type input "11"
click at [251, 479] on kendo-pager "1 2 3 4 5 6 7 8 9 10 ... 161 - 180 of 282 items Current page: 9" at bounding box center [551, 488] width 1003 height 29
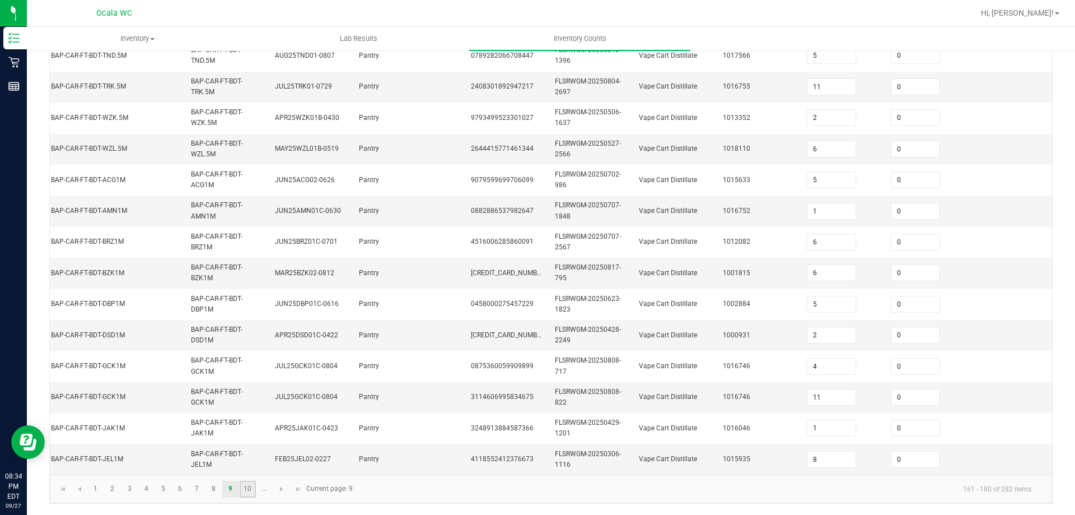
click at [251, 481] on link "10" at bounding box center [248, 489] width 16 height 17
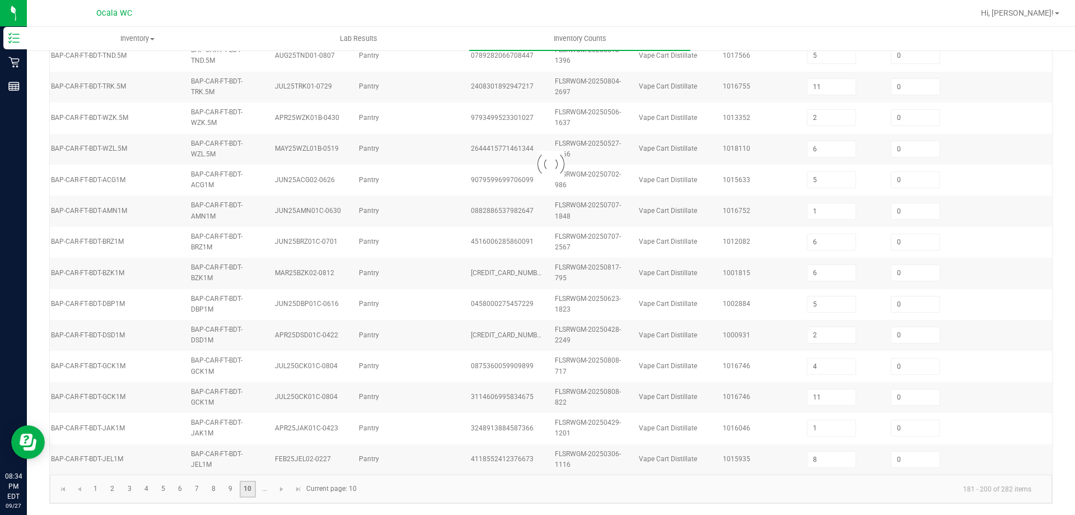
type input "4"
type input "2"
type input "12"
type input "5"
type input "3"
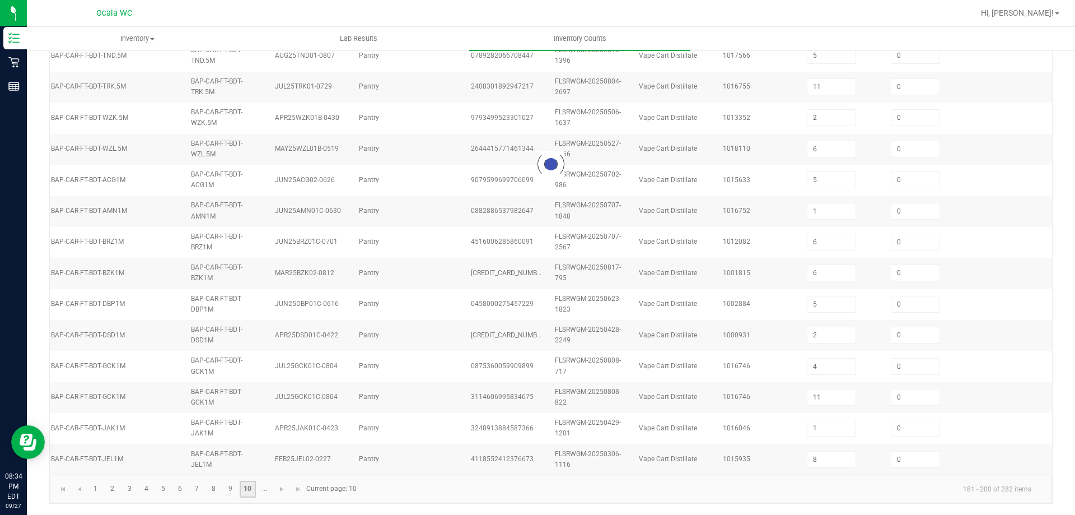
type input "14"
type input "2"
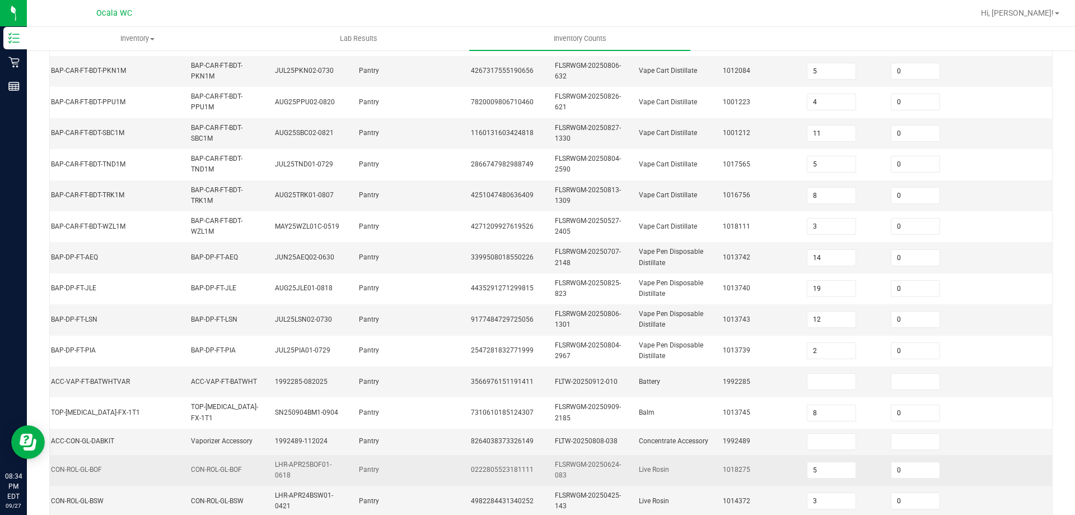
scroll to position [330, 0]
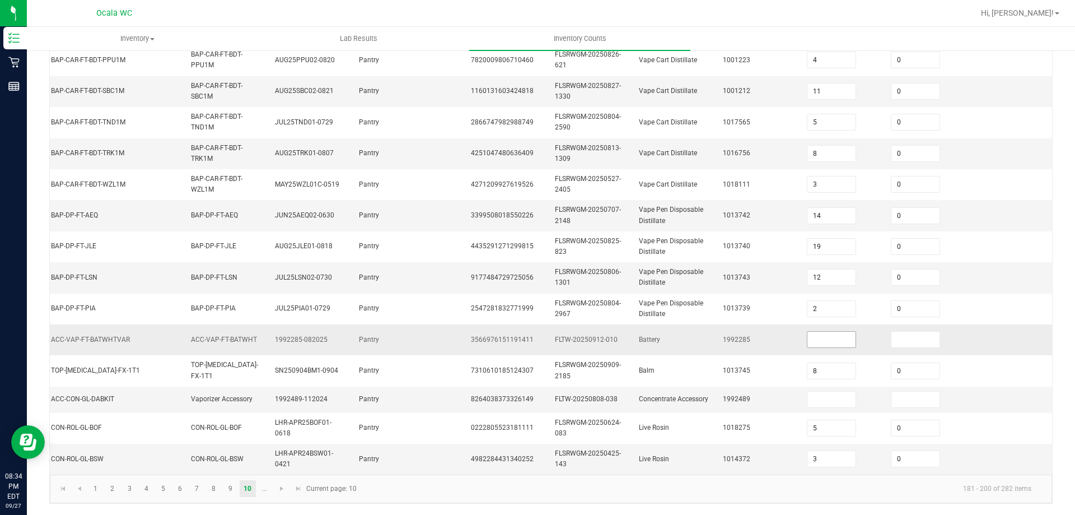
click at [809, 332] on input at bounding box center [832, 340] width 48 height 16
drag, startPoint x: 434, startPoint y: 464, endPoint x: 430, endPoint y: 469, distance: 6.8
click at [430, 469] on div "FT - VAPE CART DISTILLATE - 1G - KMT - HYB BAP-CAR-FT-BDT-KMT1M BAP-CAR-FT-BDT-…" at bounding box center [551, 167] width 1003 height 616
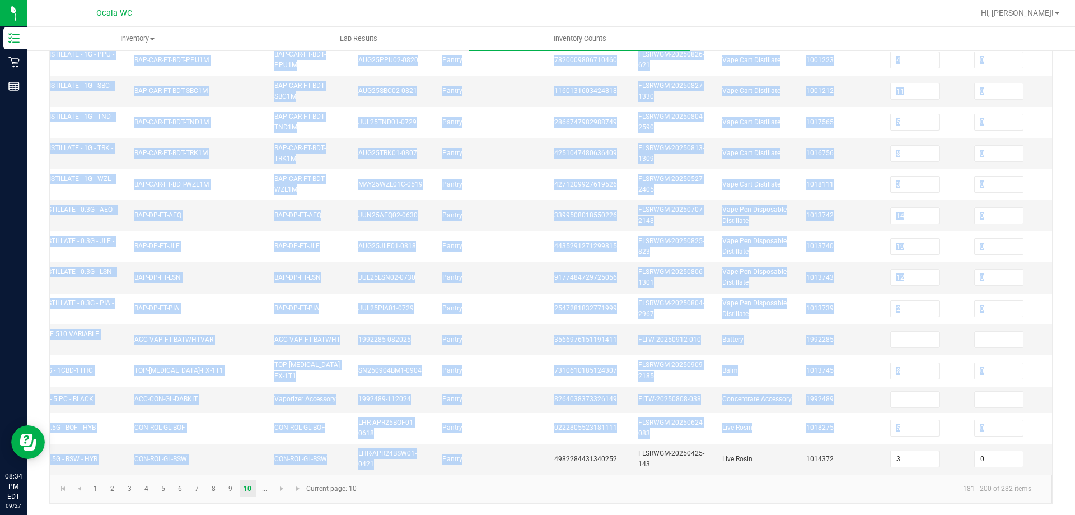
scroll to position [0, 0]
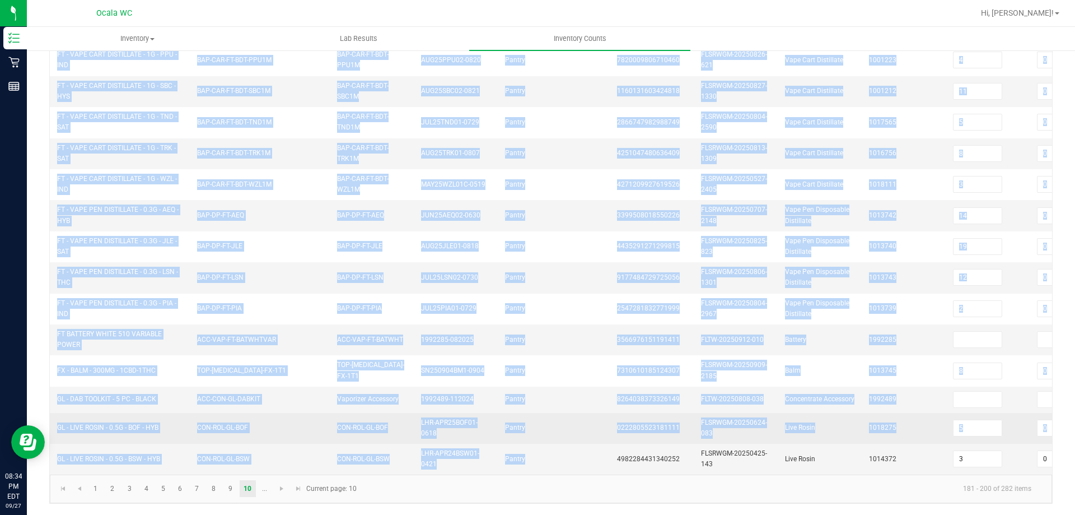
click at [369, 432] on td "CON-ROL-GL-BOF" at bounding box center [372, 428] width 84 height 31
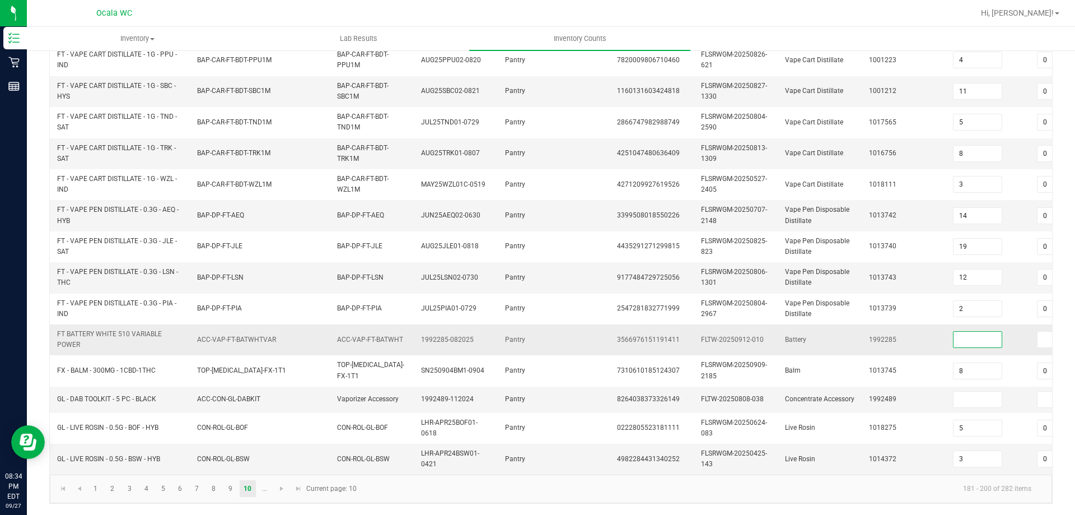
click at [965, 332] on input at bounding box center [978, 340] width 48 height 16
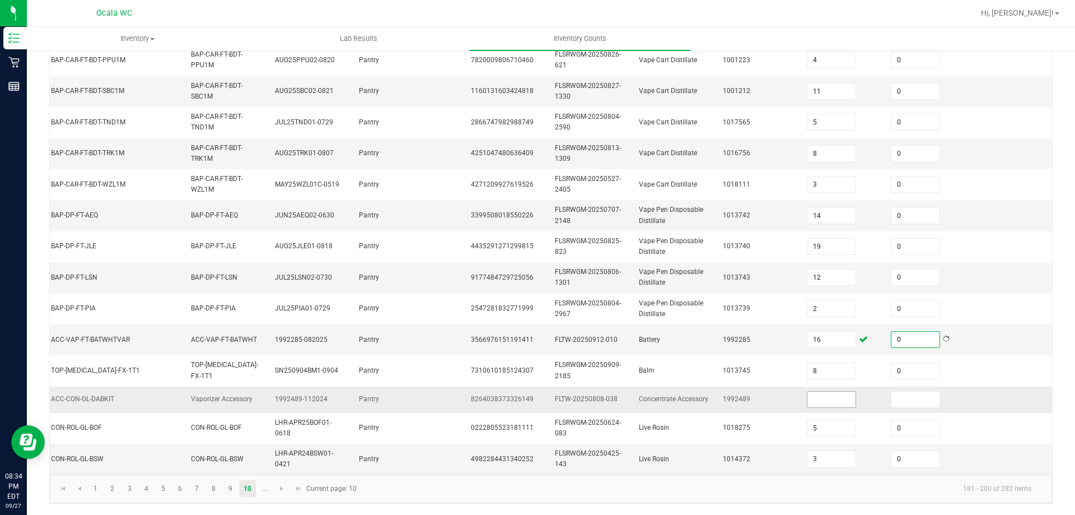
click at [817, 392] on input at bounding box center [832, 400] width 48 height 16
click at [946, 398] on td "0" at bounding box center [926, 399] width 84 height 26
click at [285, 482] on link at bounding box center [282, 488] width 16 height 17
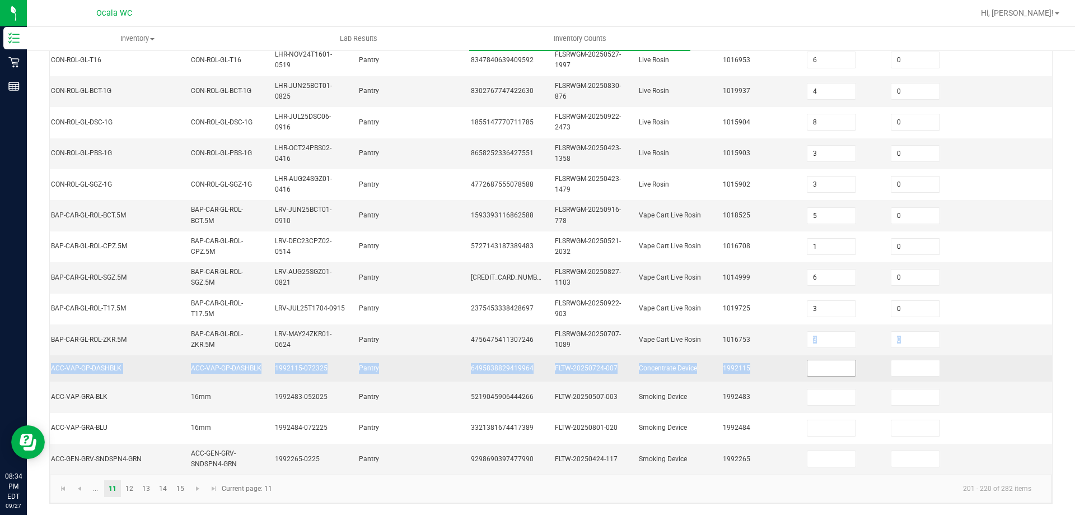
drag, startPoint x: 813, startPoint y: 344, endPoint x: 814, endPoint y: 354, distance: 10.1
click at [814, 354] on tbody "GL - LIVE ROSIN - 0.5G - DDF - HYB CON-ROL-GL-DDF CON-ROL-GL-DDF LHR-MAY25DDF01…" at bounding box center [478, 167] width 1149 height 616
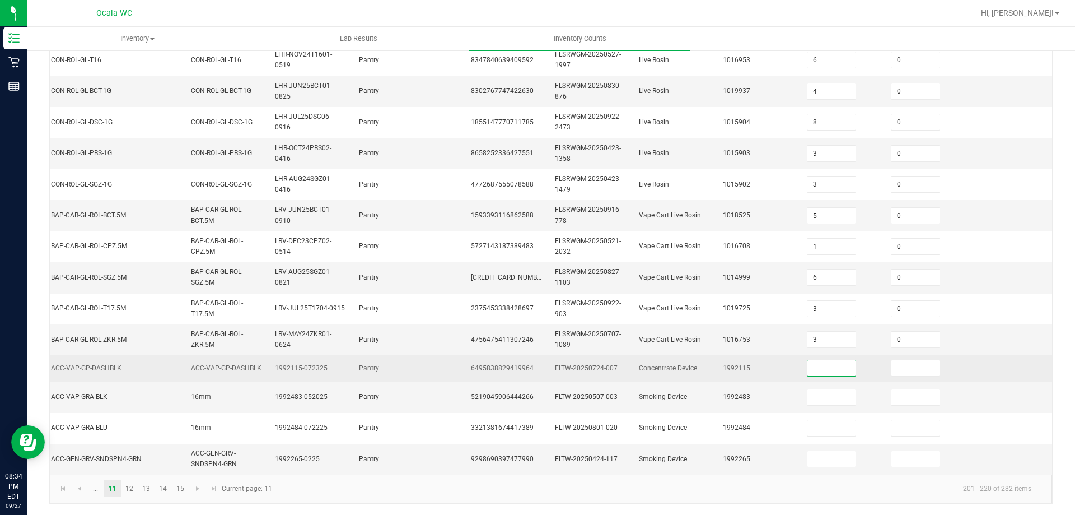
click at [814, 360] on input at bounding box center [832, 368] width 48 height 16
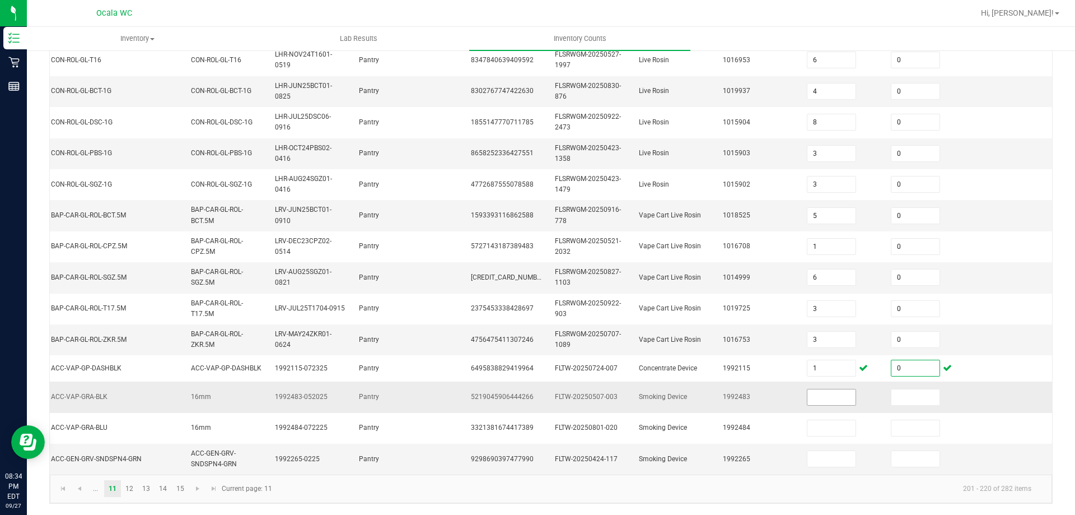
click at [817, 392] on input at bounding box center [832, 397] width 48 height 16
click at [813, 392] on input "3" at bounding box center [832, 397] width 48 height 16
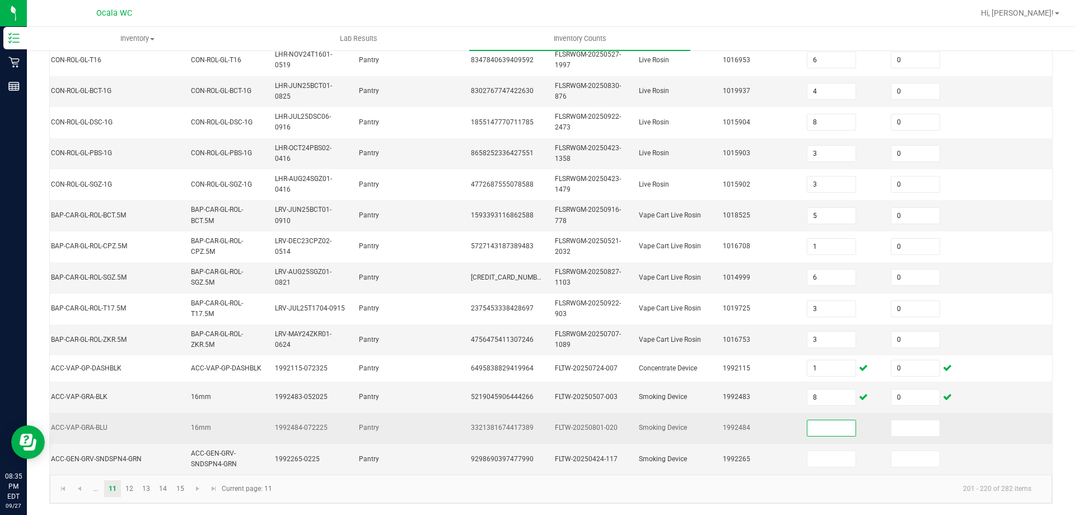
click at [819, 420] on input at bounding box center [832, 428] width 48 height 16
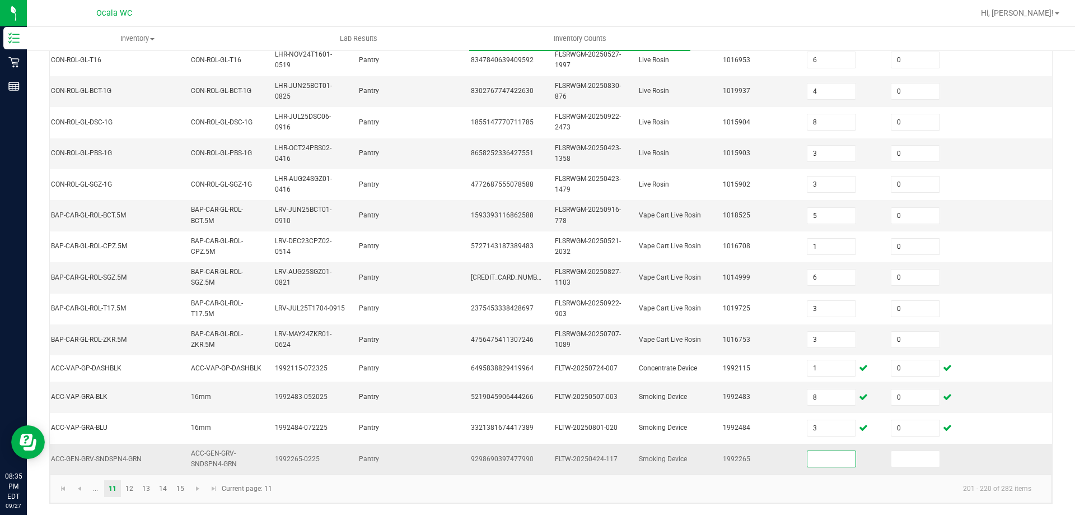
click at [813, 451] on input at bounding box center [832, 459] width 48 height 16
click at [126, 488] on link "12" at bounding box center [130, 488] width 16 height 17
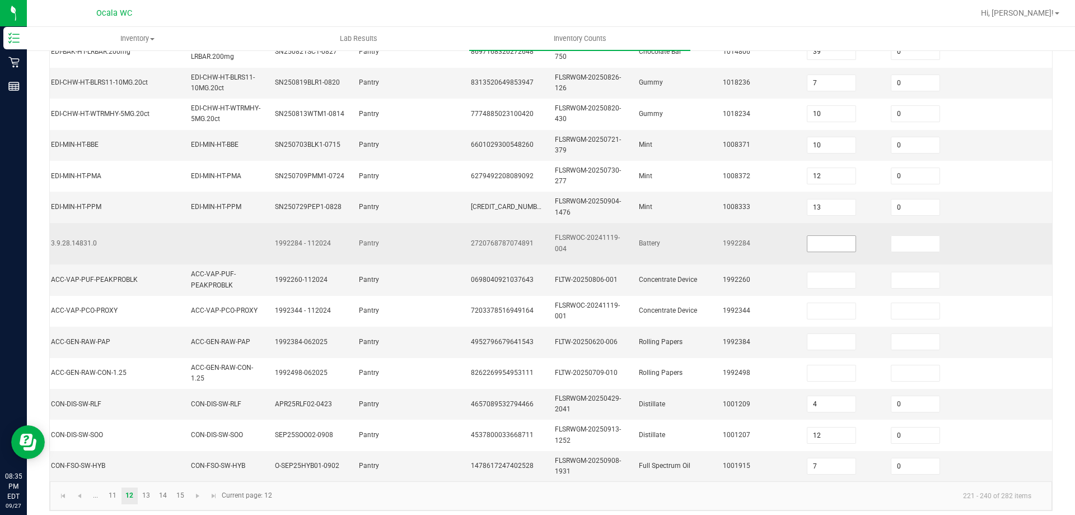
click at [809, 244] on input at bounding box center [832, 244] width 48 height 16
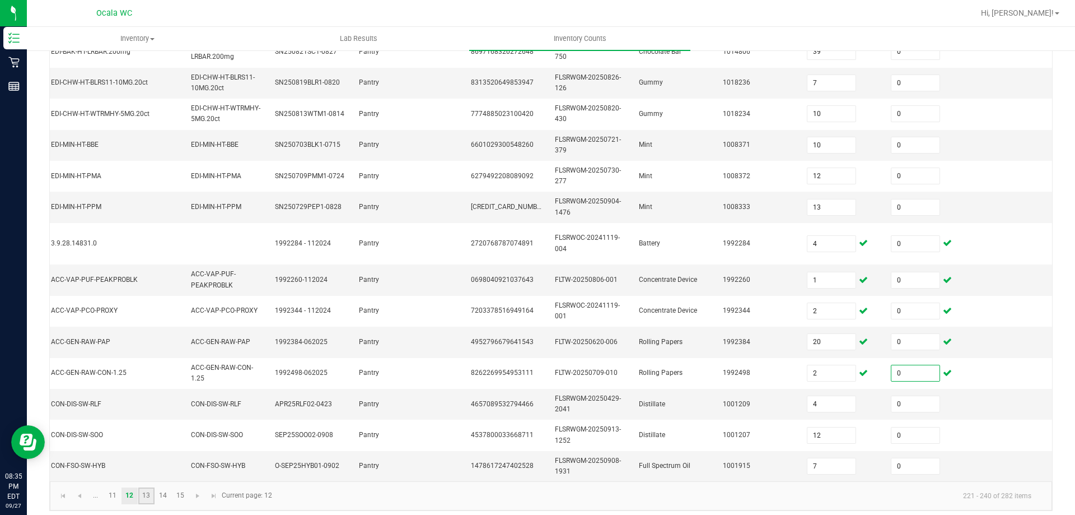
click at [147, 502] on link "13" at bounding box center [146, 495] width 16 height 17
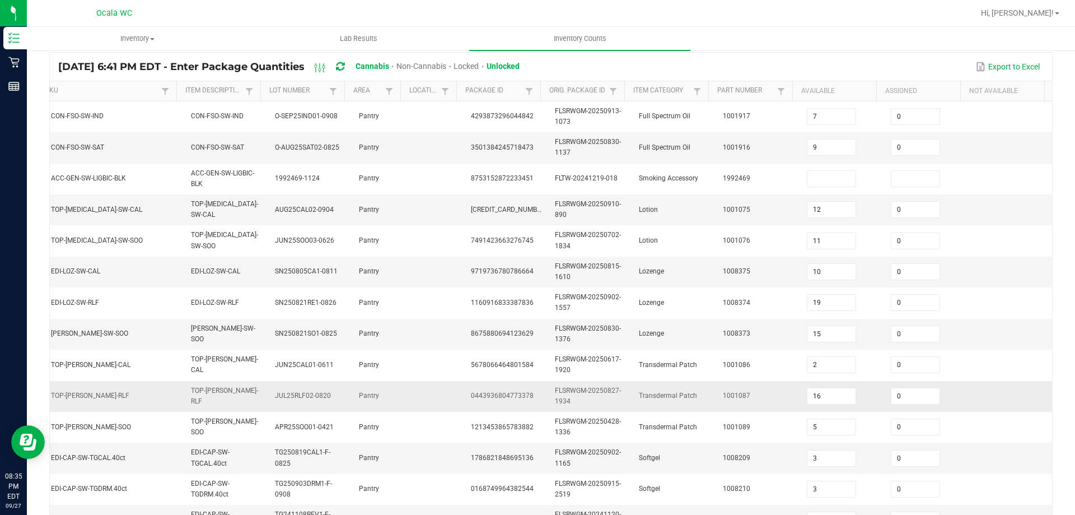
scroll to position [106, 0]
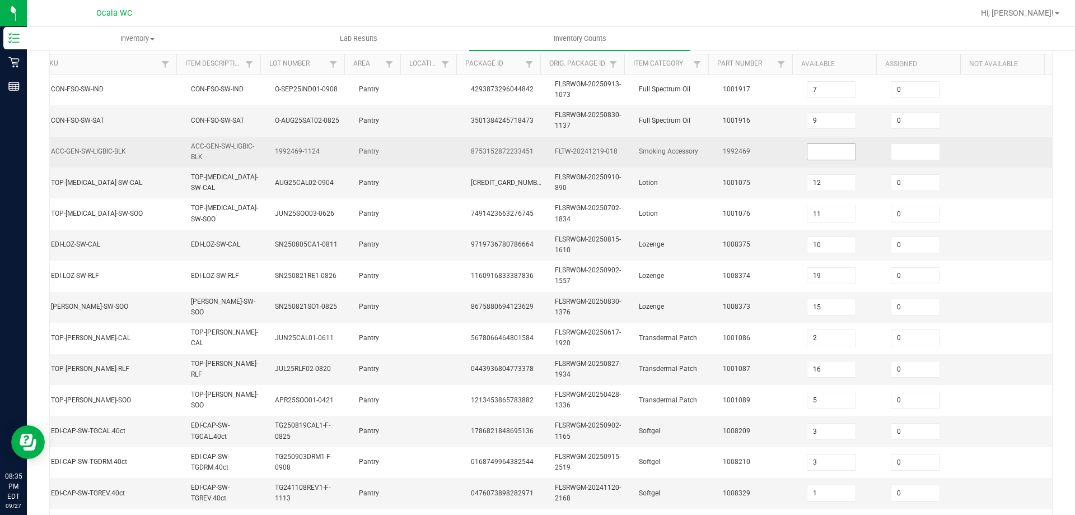
click at [808, 144] on input at bounding box center [832, 152] width 48 height 16
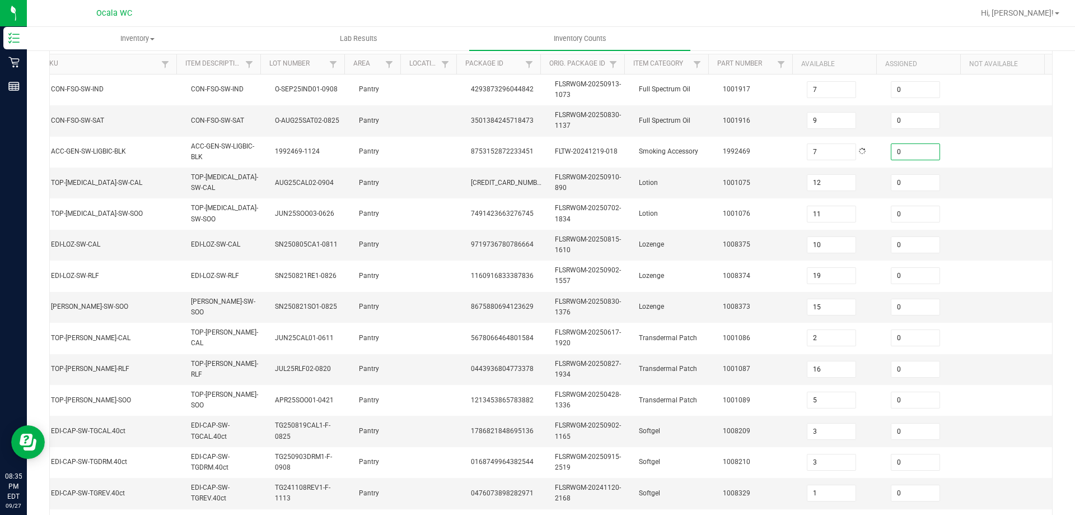
click at [1062, 269] on div "< All Inventory Counts Inventory Count Submit for Review Type Enter Package Qua…" at bounding box center [551, 339] width 1049 height 792
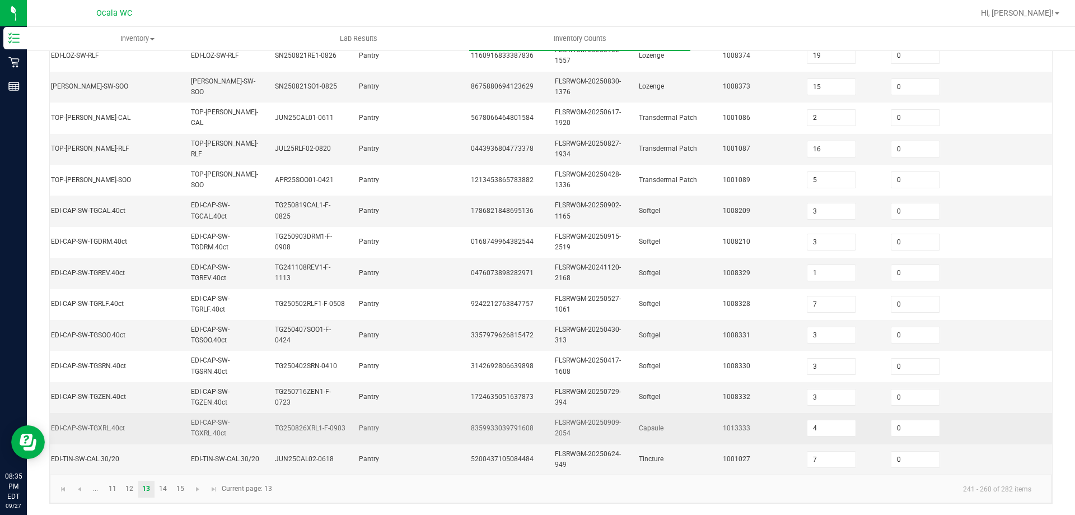
scroll to position [330, 0]
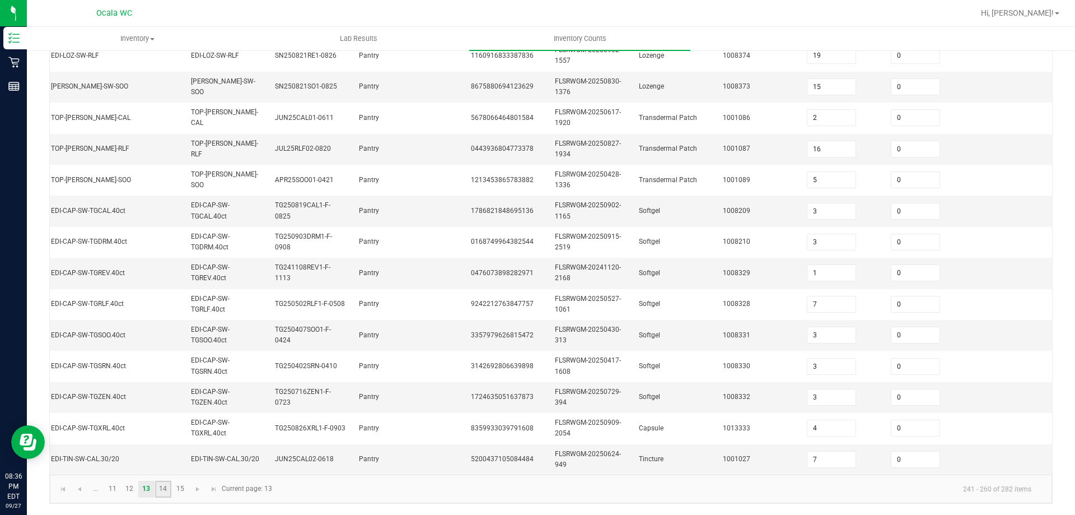
click at [167, 497] on link "14" at bounding box center [163, 489] width 16 height 17
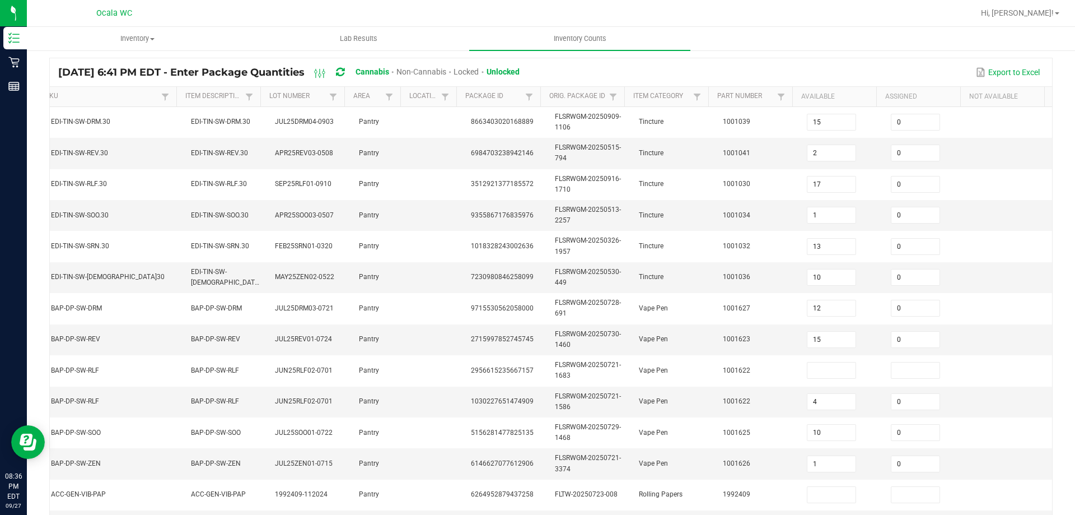
scroll to position [50, 0]
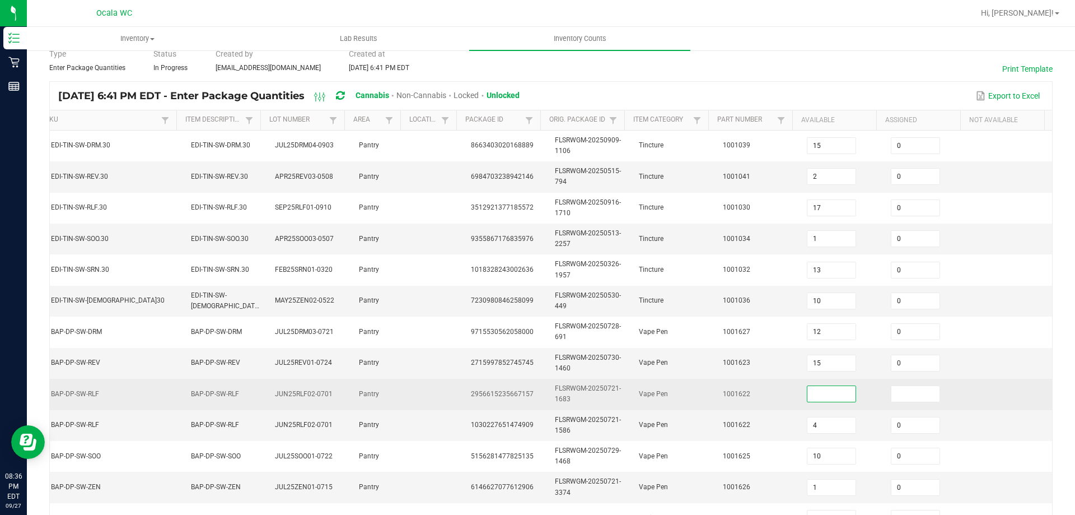
click at [820, 391] on input at bounding box center [832, 394] width 48 height 16
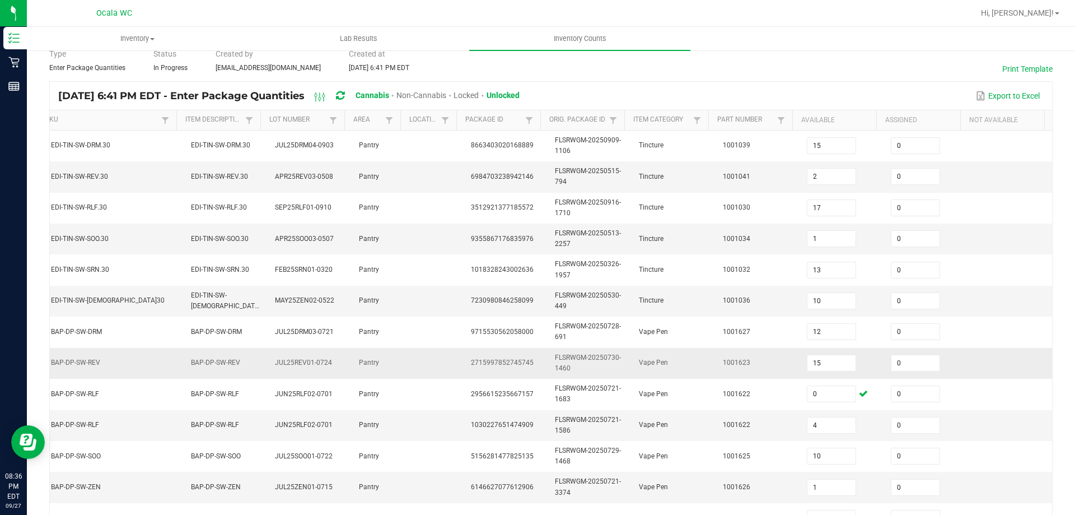
click at [983, 363] on td at bounding box center [1010, 363] width 84 height 31
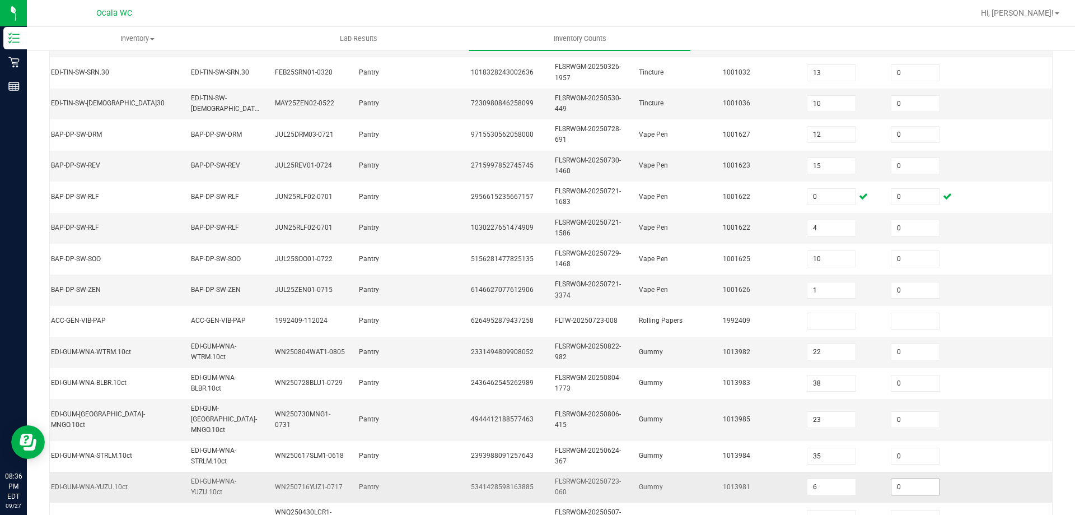
scroll to position [330, 0]
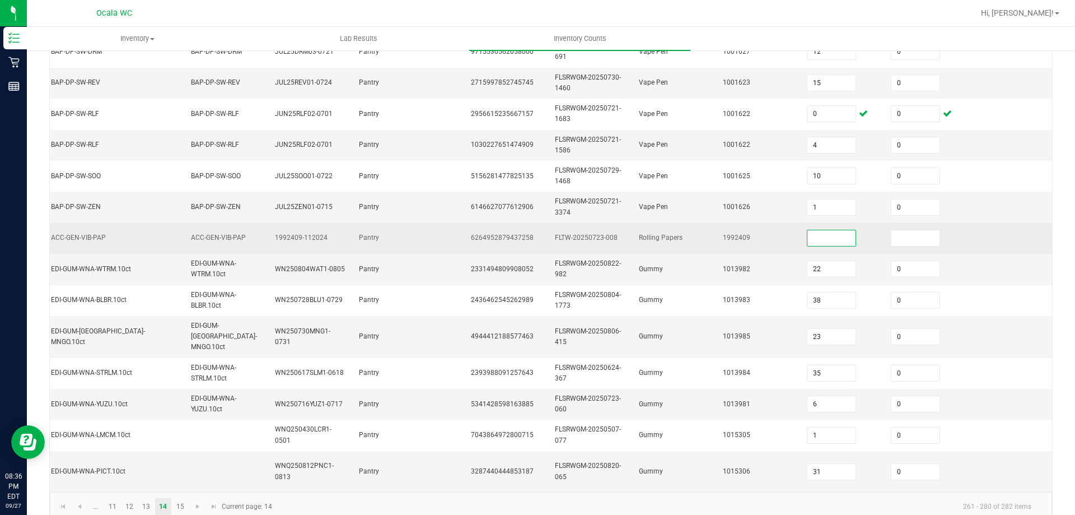
click at [824, 243] on input at bounding box center [832, 238] width 48 height 16
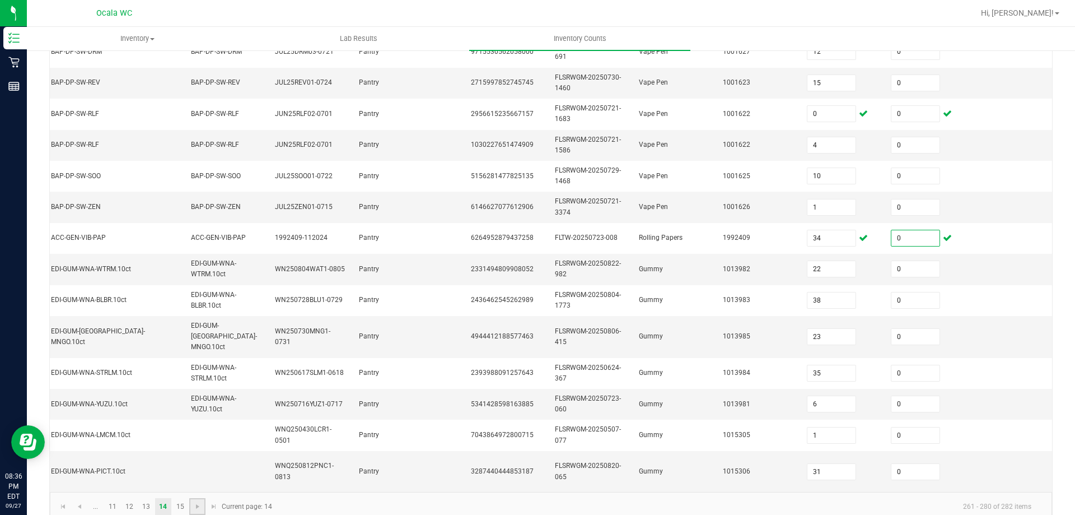
click at [190, 502] on link at bounding box center [197, 506] width 16 height 17
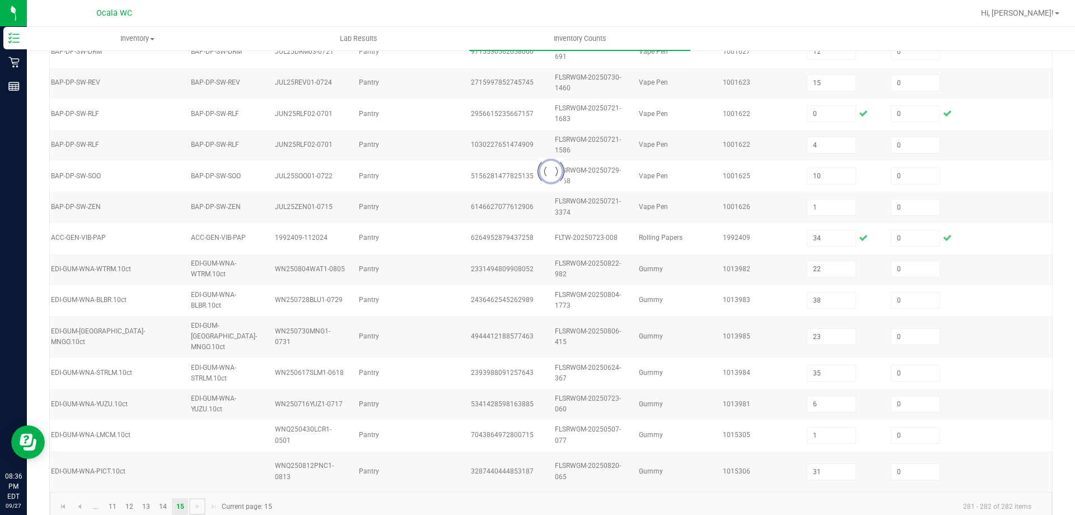
scroll to position [0, 154]
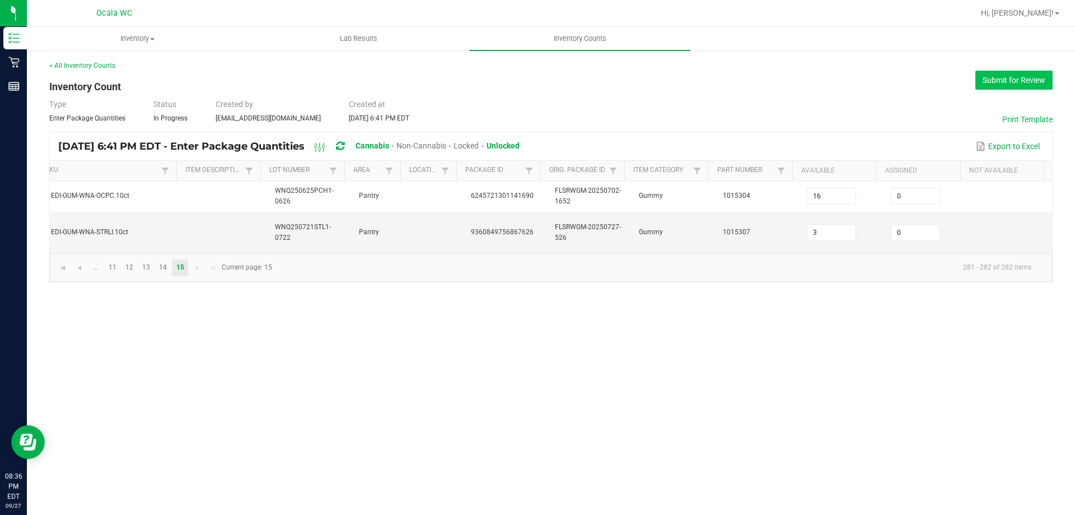
click at [1012, 84] on button "Submit for Review" at bounding box center [1014, 80] width 77 height 19
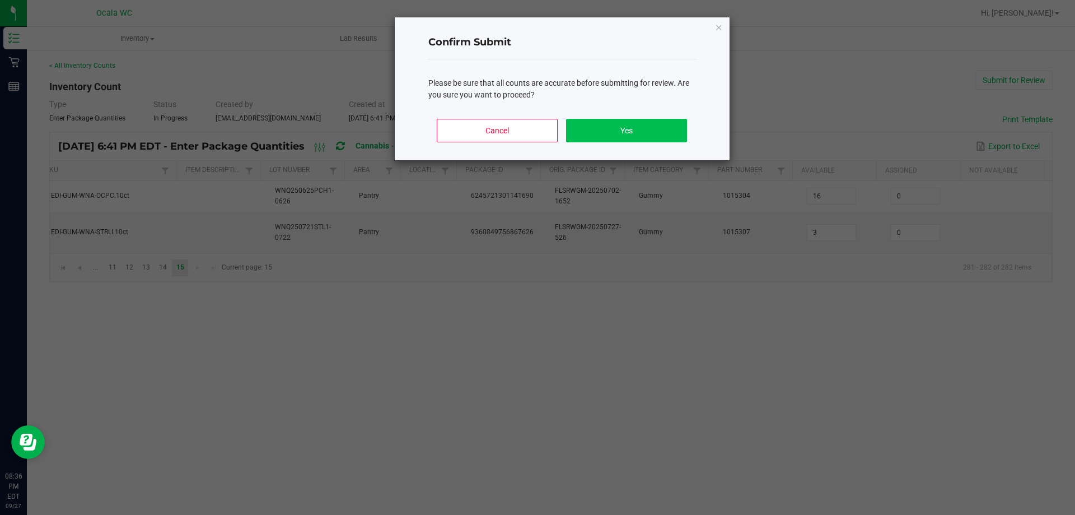
drag, startPoint x: 660, startPoint y: 117, endPoint x: 658, endPoint y: 122, distance: 6.0
click at [659, 119] on div "Cancel Yes" at bounding box center [563, 135] width 268 height 50
click at [656, 124] on button "Yes" at bounding box center [626, 131] width 120 height 24
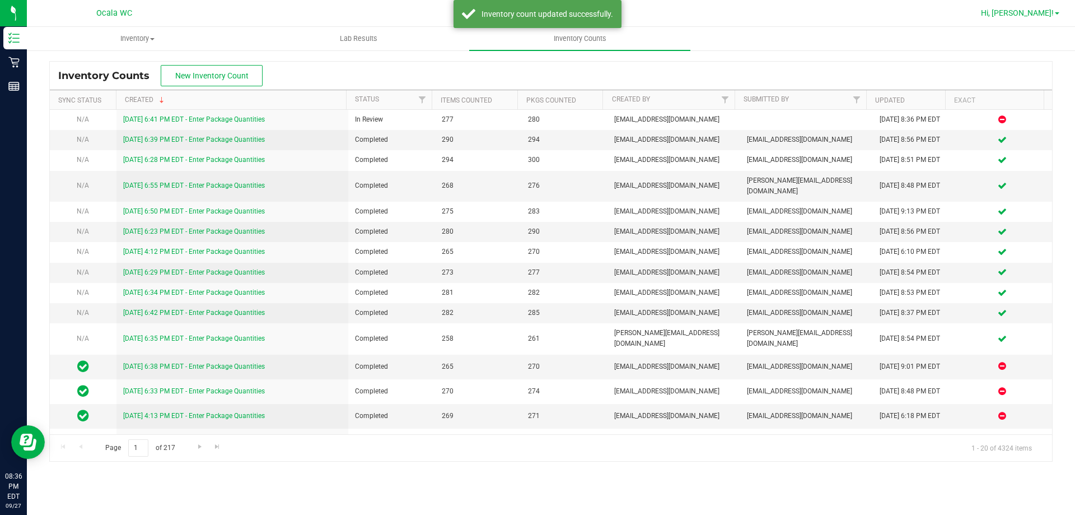
click at [1022, 12] on span "Hi, [PERSON_NAME]!" at bounding box center [1017, 12] width 73 height 9
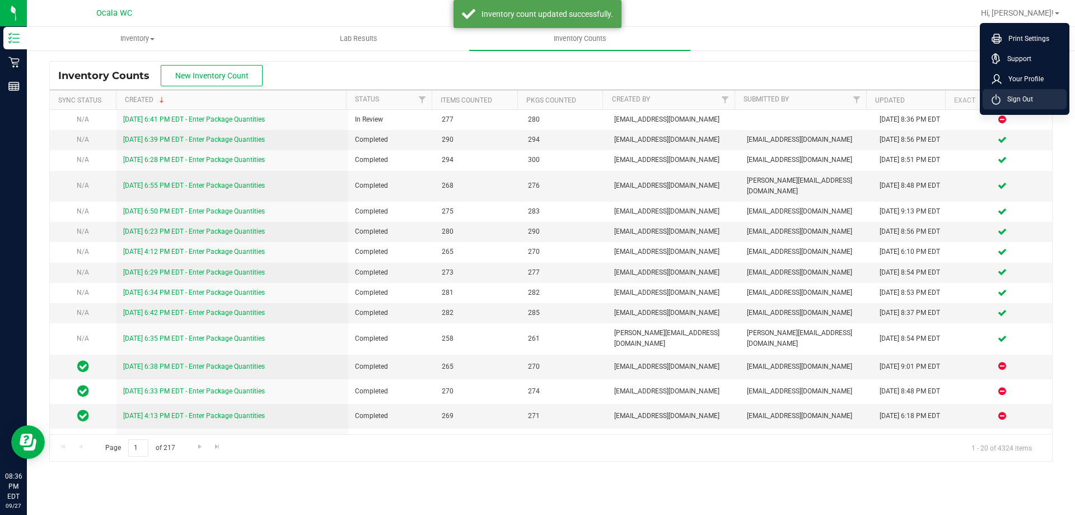
click at [1012, 91] on li "Sign Out" at bounding box center [1025, 99] width 84 height 20
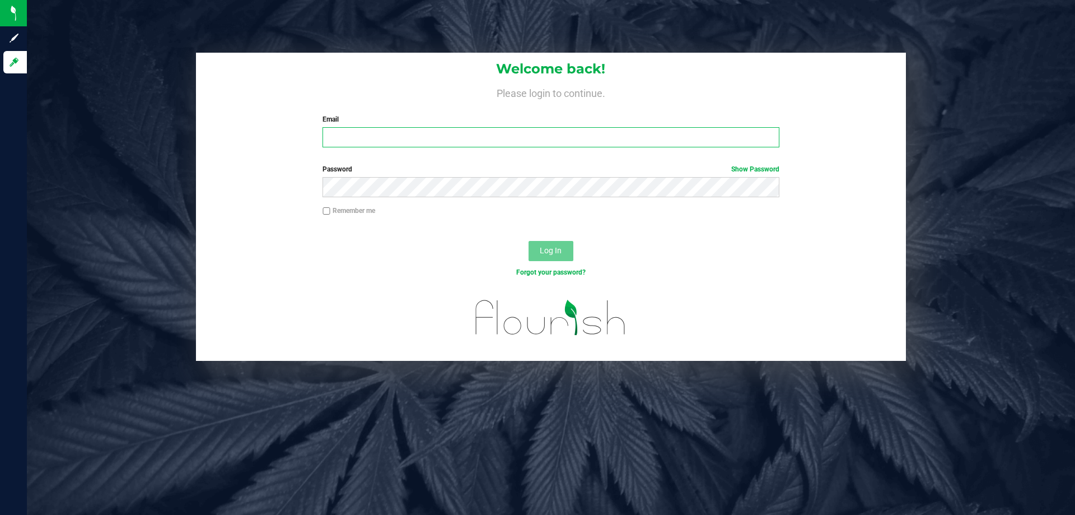
click at [376, 141] on input "Email" at bounding box center [551, 137] width 457 height 20
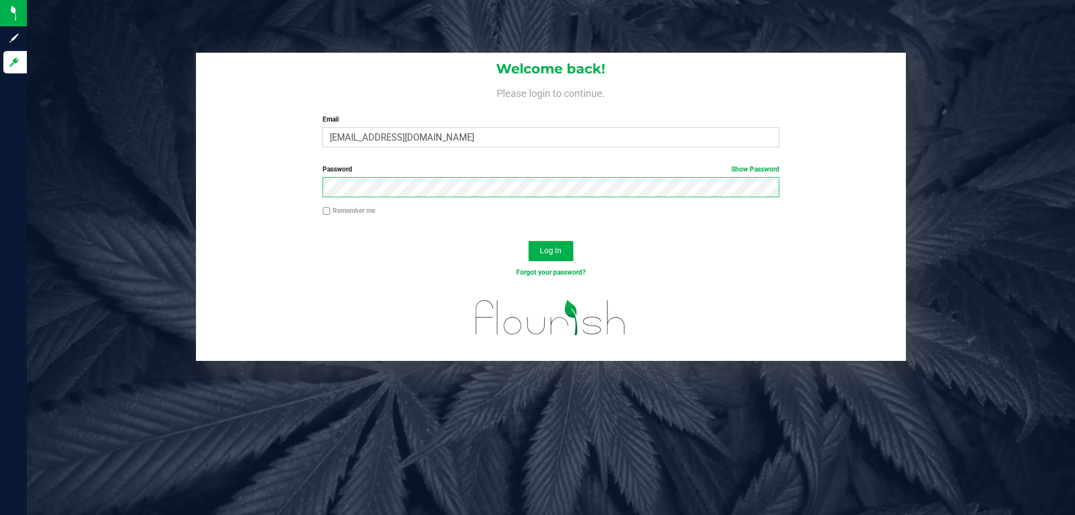
click at [529, 241] on button "Log In" at bounding box center [551, 251] width 45 height 20
